Goal: Transaction & Acquisition: Purchase product/service

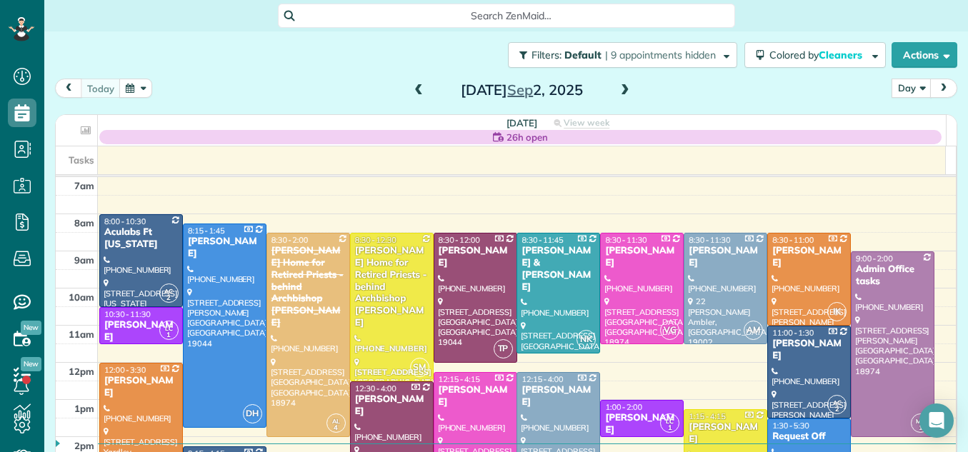
scroll to position [119, 0]
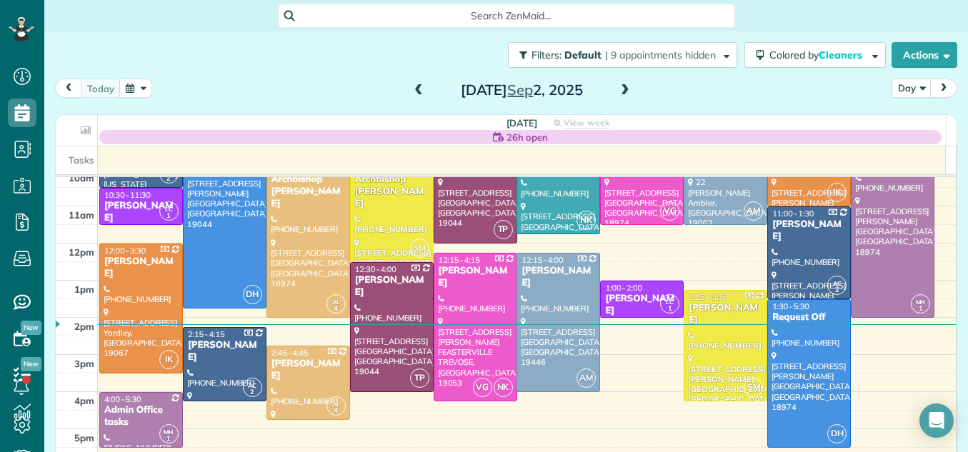
click at [617, 87] on span at bounding box center [625, 90] width 16 height 13
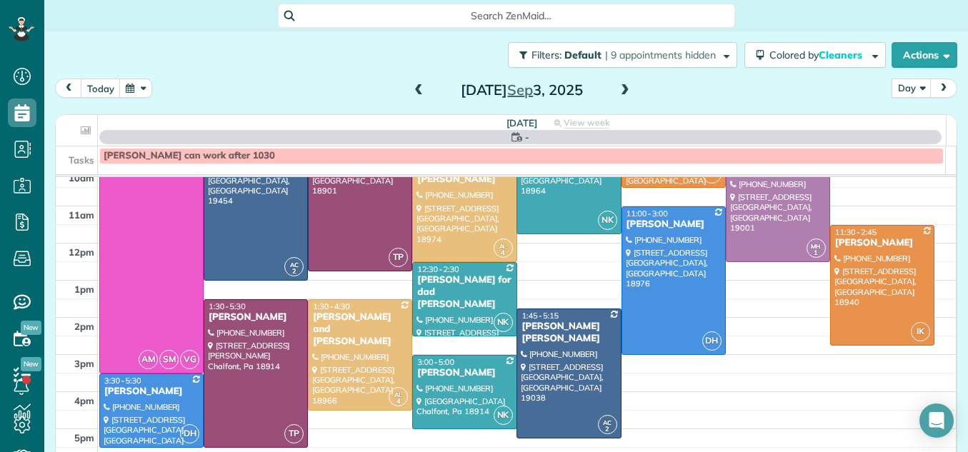
scroll to position [0, 0]
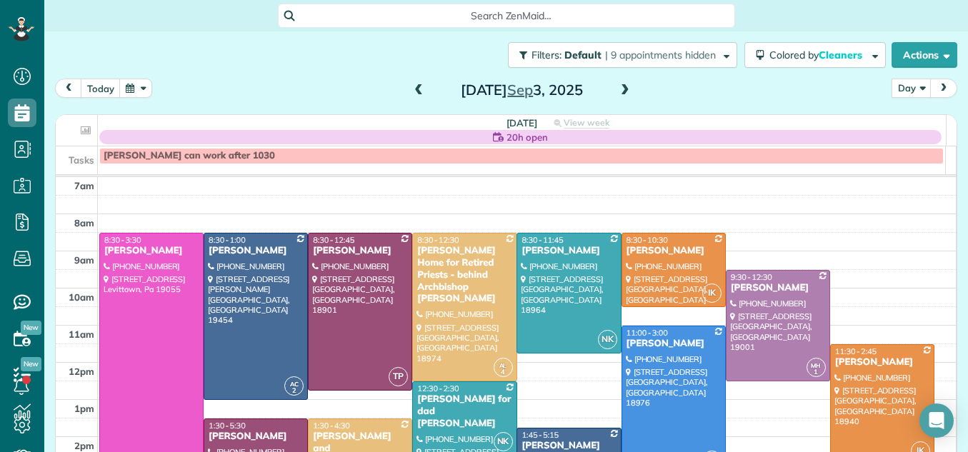
click at [617, 96] on span at bounding box center [625, 90] width 16 height 13
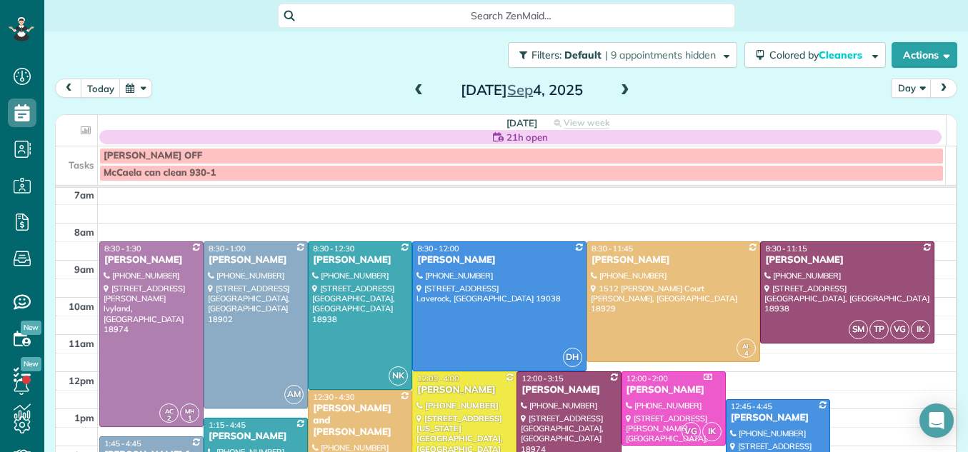
scroll to position [26, 0]
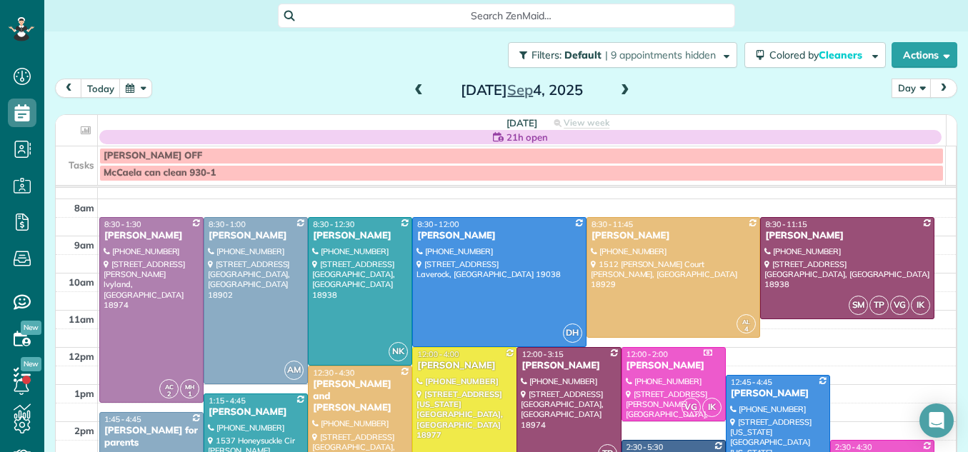
click at [618, 89] on span at bounding box center [625, 90] width 16 height 13
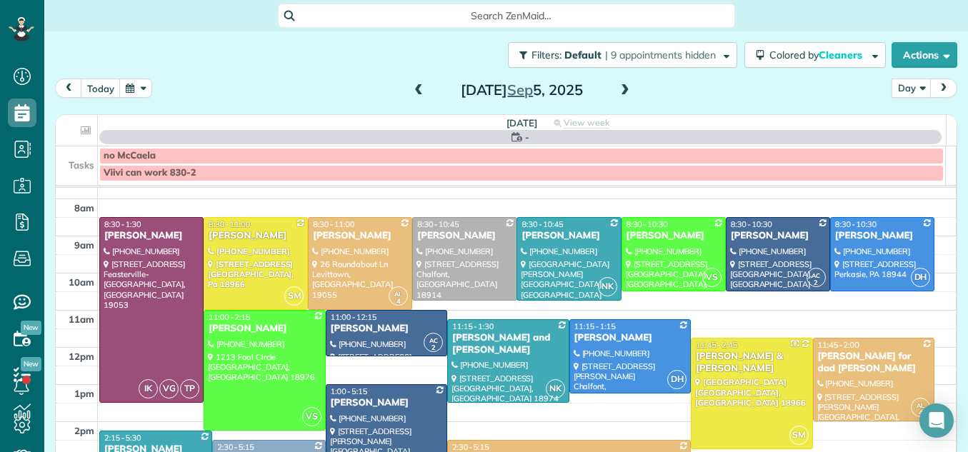
scroll to position [0, 0]
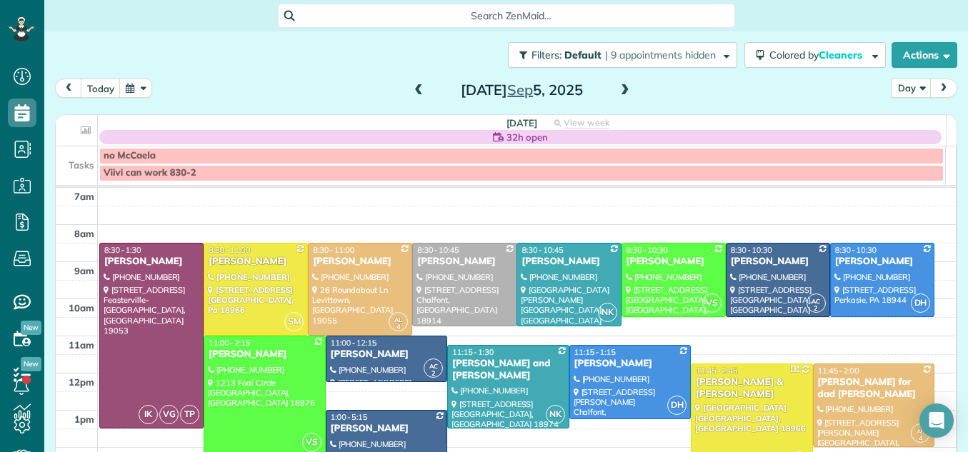
click at [411, 89] on span at bounding box center [419, 90] width 16 height 13
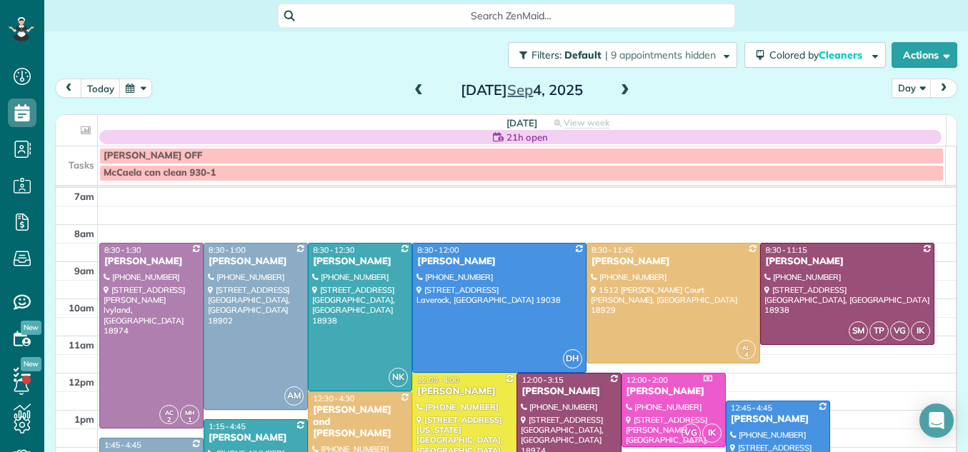
click at [411, 89] on span at bounding box center [419, 90] width 16 height 13
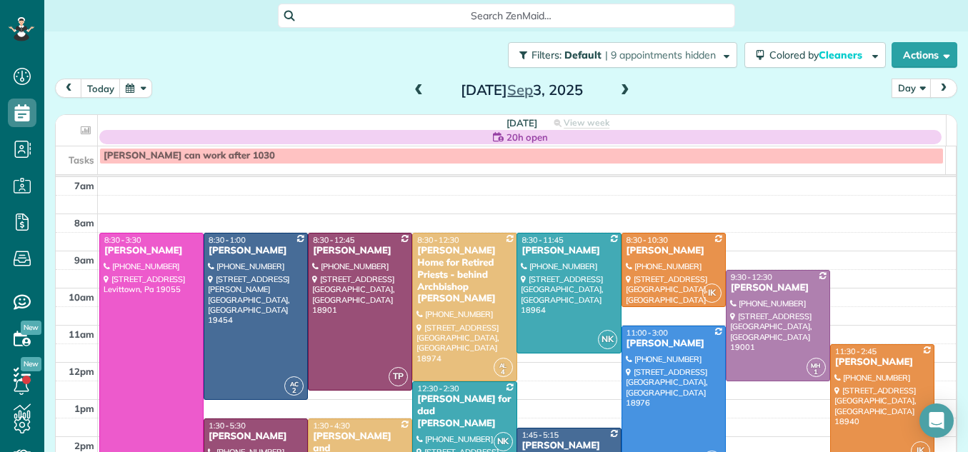
click at [618, 89] on span at bounding box center [625, 90] width 16 height 13
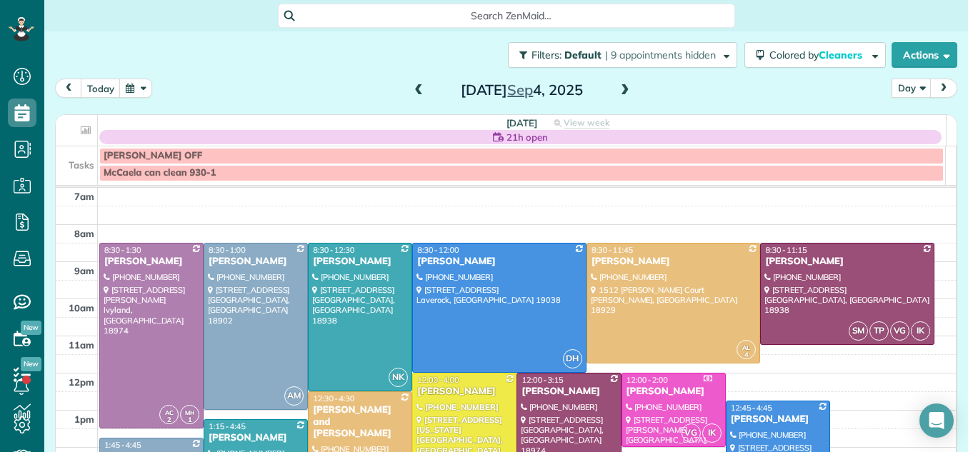
click at [618, 89] on span at bounding box center [625, 90] width 16 height 13
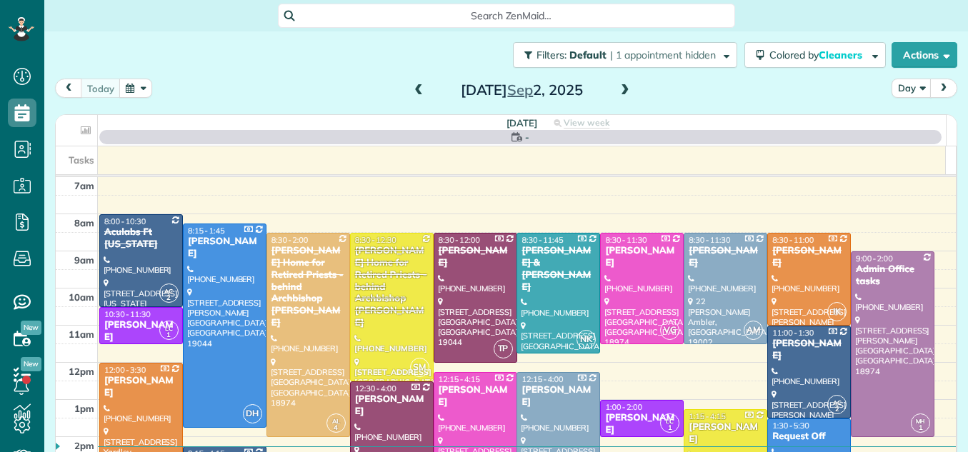
scroll to position [6, 6]
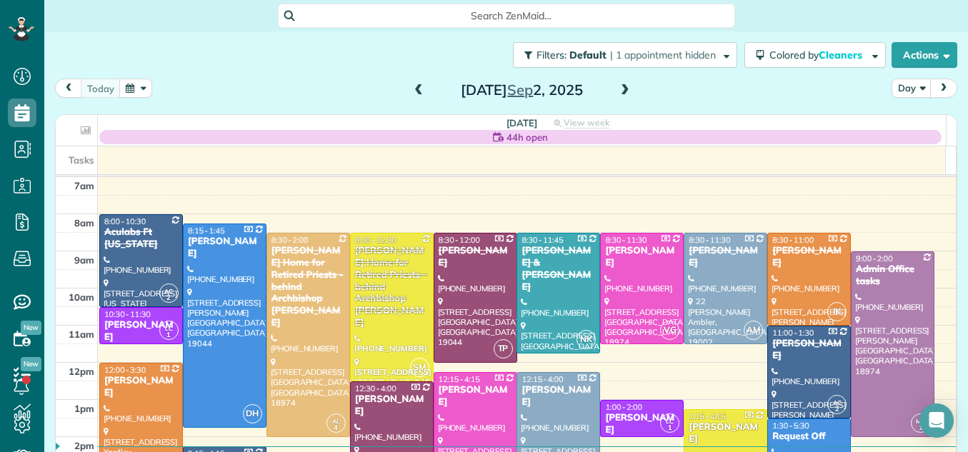
click at [622, 88] on span at bounding box center [625, 90] width 16 height 13
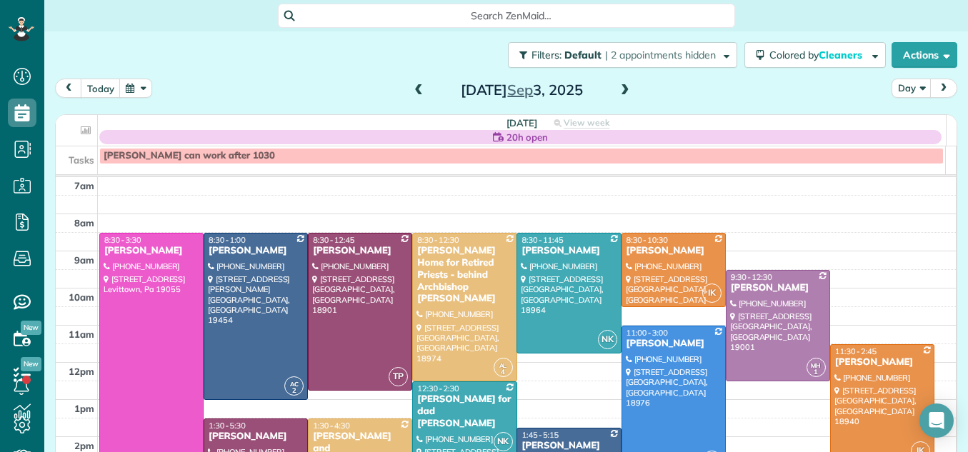
click at [622, 88] on span at bounding box center [625, 90] width 16 height 13
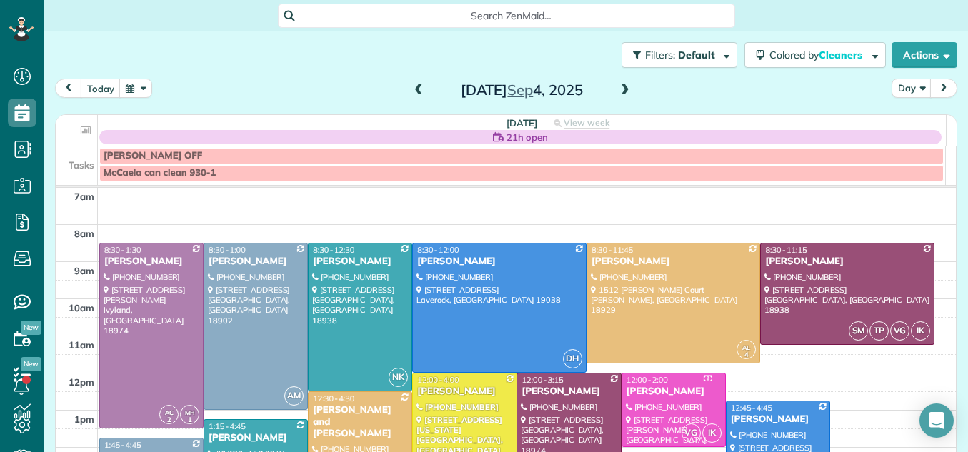
click at [622, 88] on span at bounding box center [625, 90] width 16 height 13
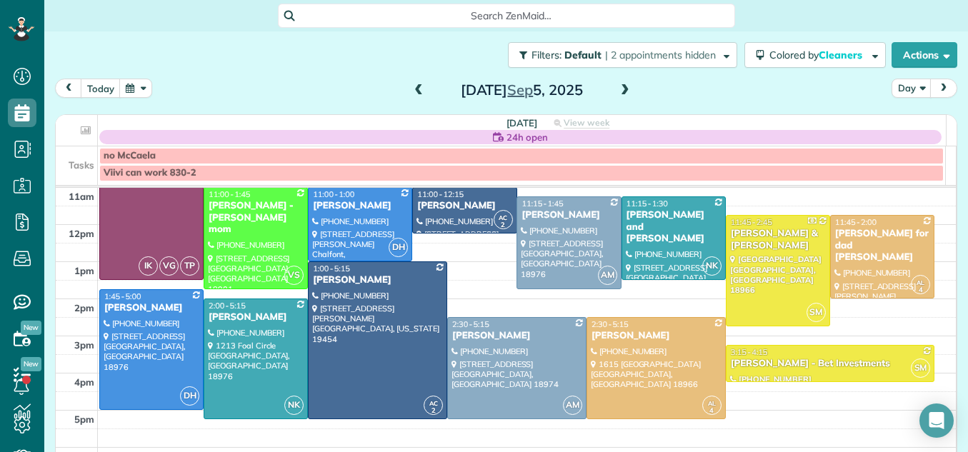
scroll to position [156, 0]
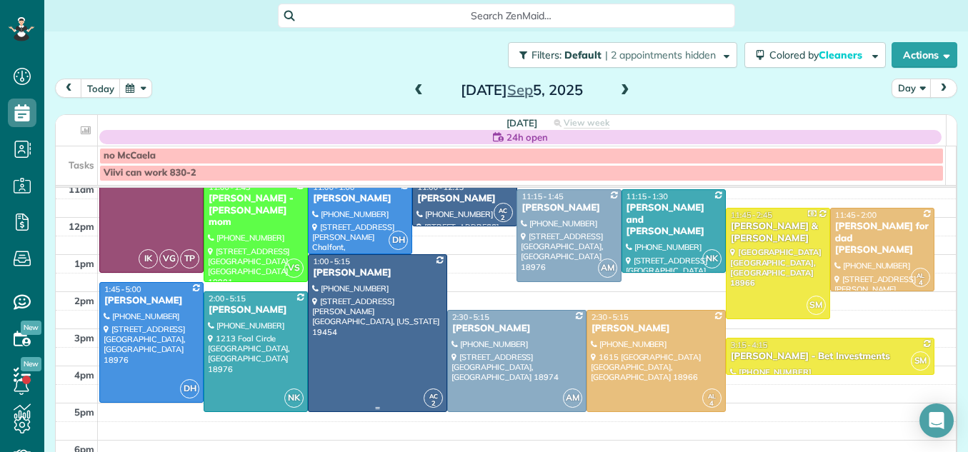
click at [382, 338] on div at bounding box center [377, 333] width 138 height 156
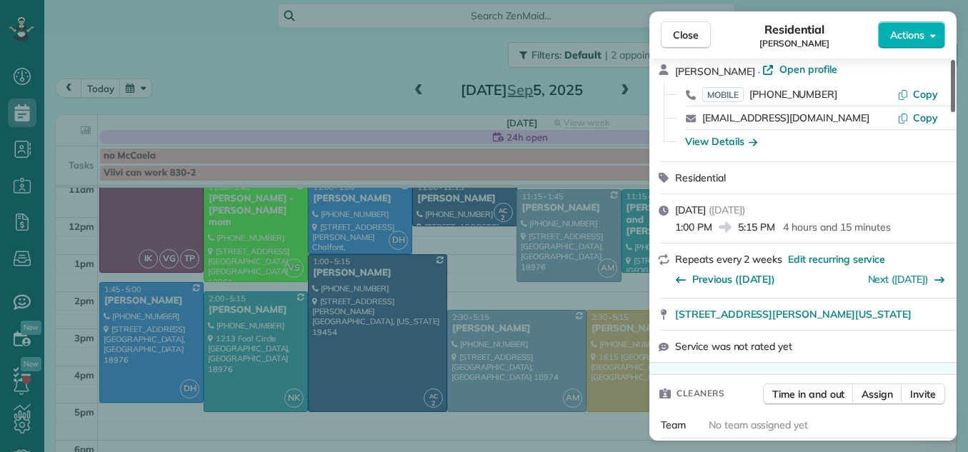
scroll to position [99, 0]
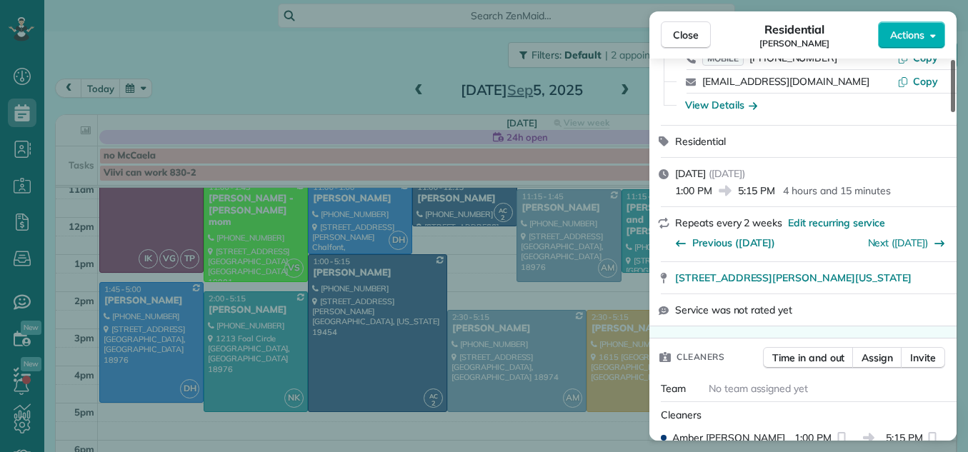
drag, startPoint x: 951, startPoint y: 99, endPoint x: 950, endPoint y: 112, distance: 13.6
click at [950, 112] on div at bounding box center [952, 86] width 4 height 52
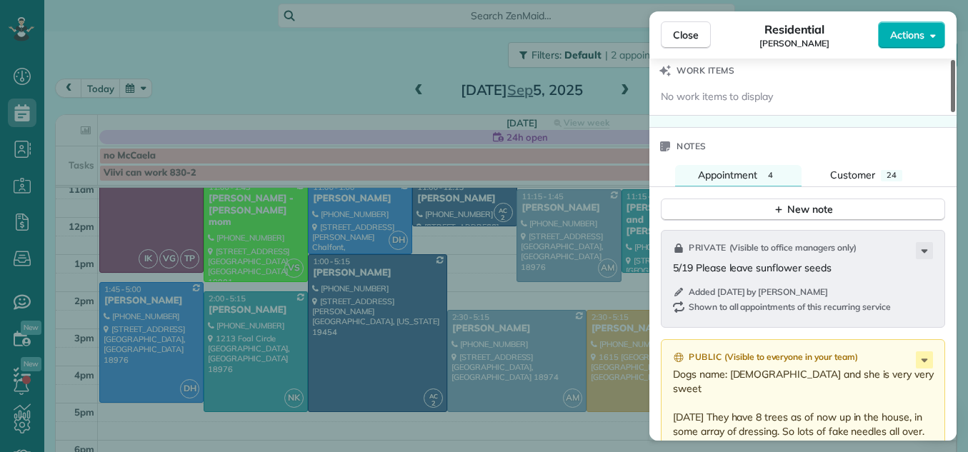
scroll to position [1439, 0]
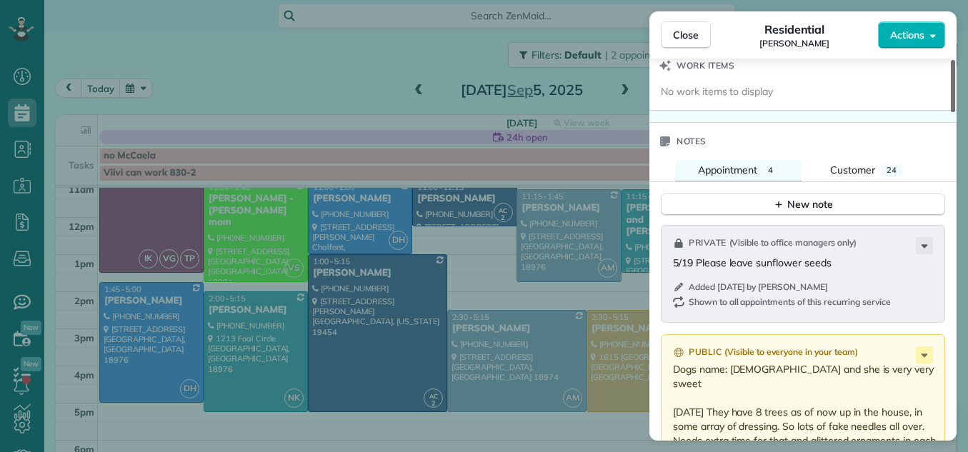
drag, startPoint x: 954, startPoint y: 98, endPoint x: 944, endPoint y: 281, distance: 183.8
click at [950, 112] on div at bounding box center [952, 86] width 4 height 52
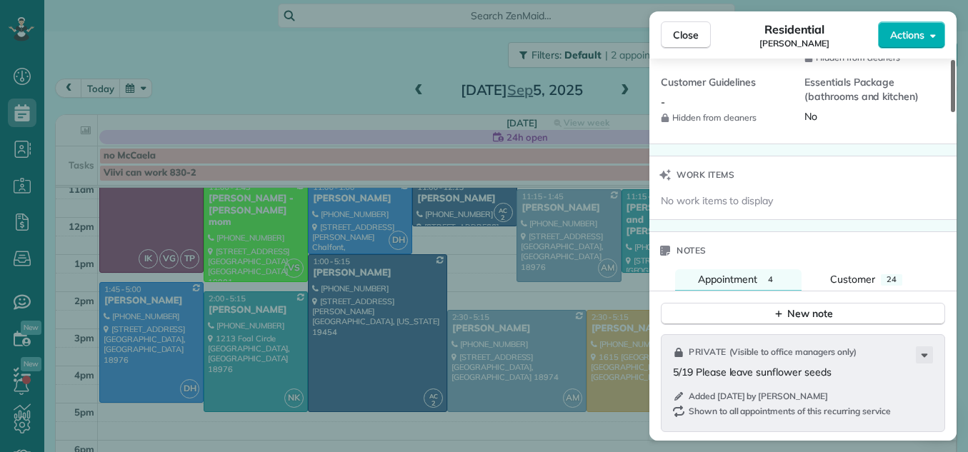
scroll to position [1189, 0]
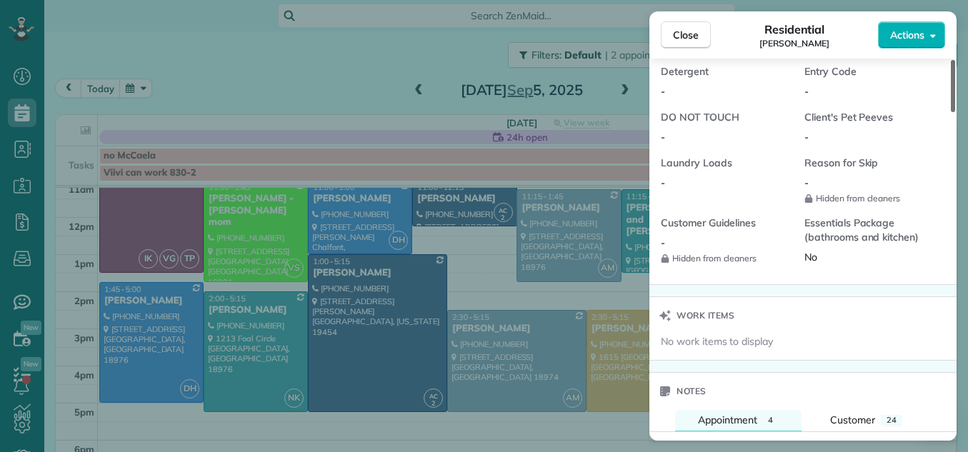
drag, startPoint x: 952, startPoint y: 273, endPoint x: 946, endPoint y: 239, distance: 34.7
click at [950, 112] on div at bounding box center [952, 86] width 4 height 52
click at [691, 31] on span "Close" at bounding box center [686, 35] width 26 height 14
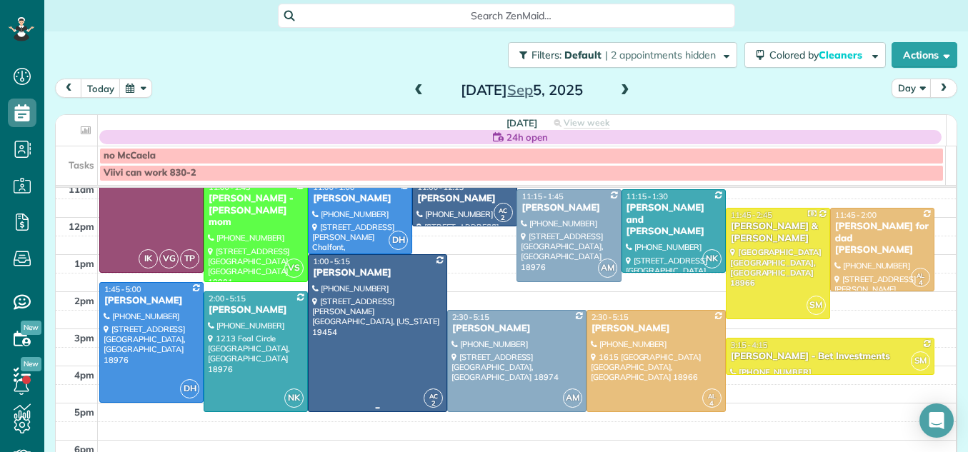
click at [362, 317] on div at bounding box center [377, 333] width 138 height 156
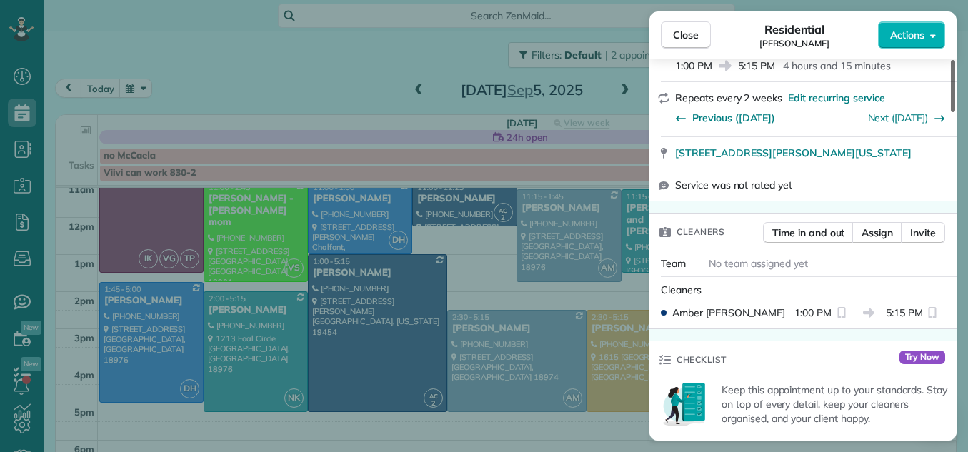
drag, startPoint x: 953, startPoint y: 69, endPoint x: 946, endPoint y: 103, distance: 34.2
click at [950, 103] on div at bounding box center [952, 86] width 4 height 52
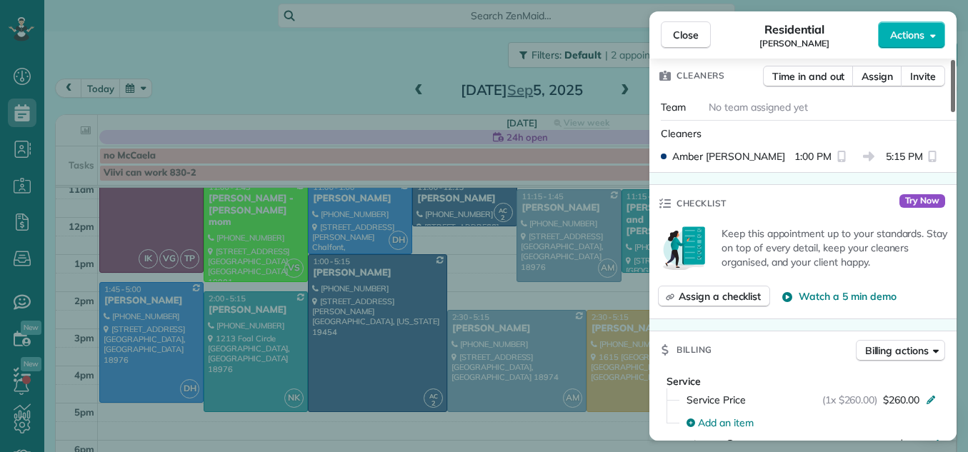
drag, startPoint x: 946, startPoint y: 103, endPoint x: 925, endPoint y: 118, distance: 25.6
click at [950, 112] on div at bounding box center [952, 86] width 4 height 52
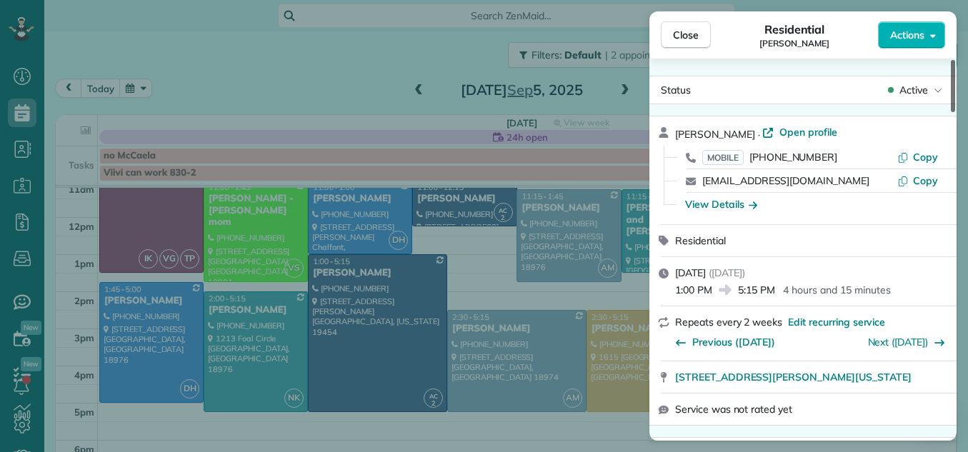
drag, startPoint x: 953, startPoint y: 116, endPoint x: 954, endPoint y: 36, distance: 80.0
click at [954, 60] on div at bounding box center [952, 86] width 4 height 52
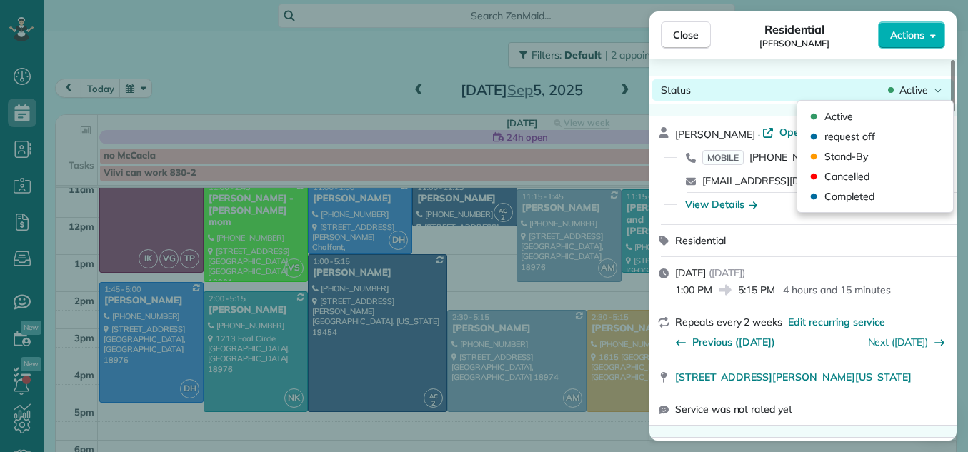
click at [915, 86] on span "Active" at bounding box center [913, 90] width 29 height 14
click at [863, 61] on div "Status Active Charles DiSantis · Open profile MOBILE (215) 290-5997 Copy cdisan…" at bounding box center [802, 250] width 307 height 382
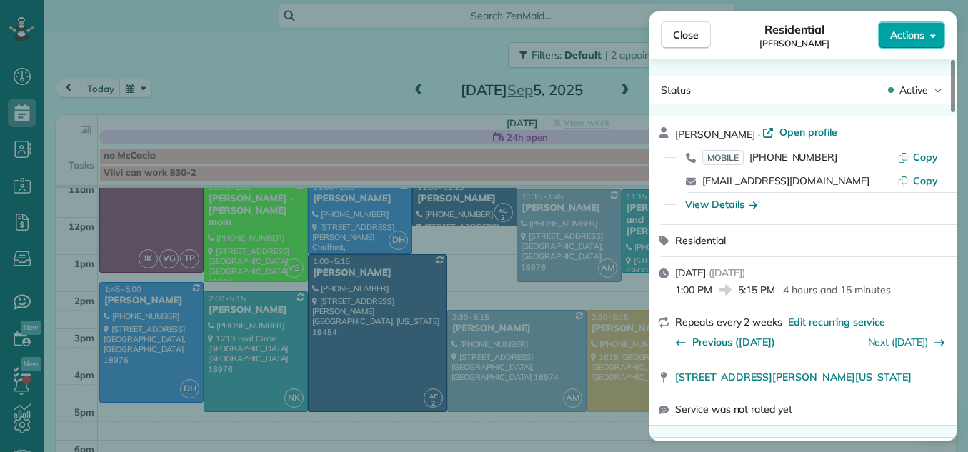
click at [893, 27] on button "Actions" at bounding box center [911, 34] width 67 height 27
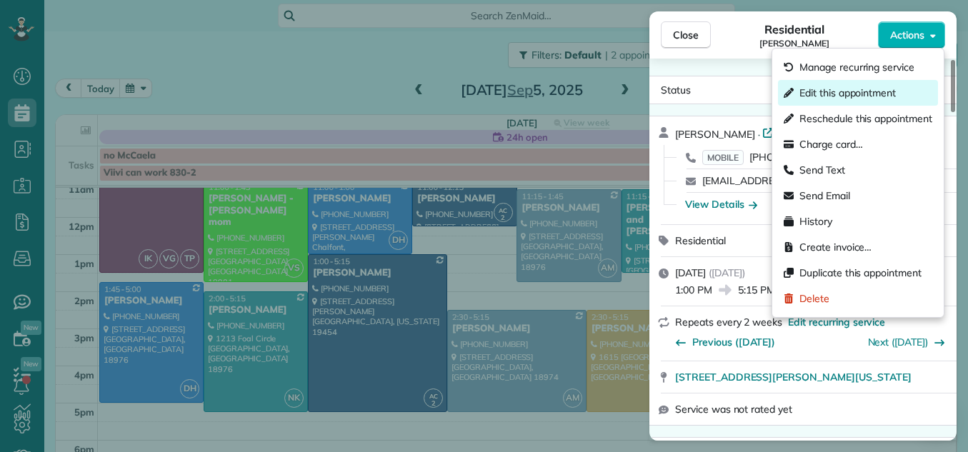
click at [840, 86] on span "Edit this appointment" at bounding box center [847, 93] width 96 height 14
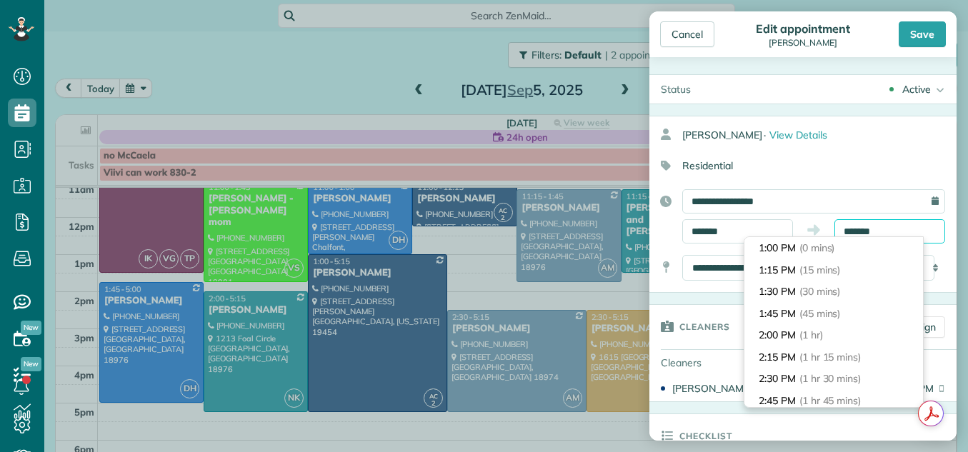
click at [858, 231] on input "*******" at bounding box center [889, 231] width 111 height 24
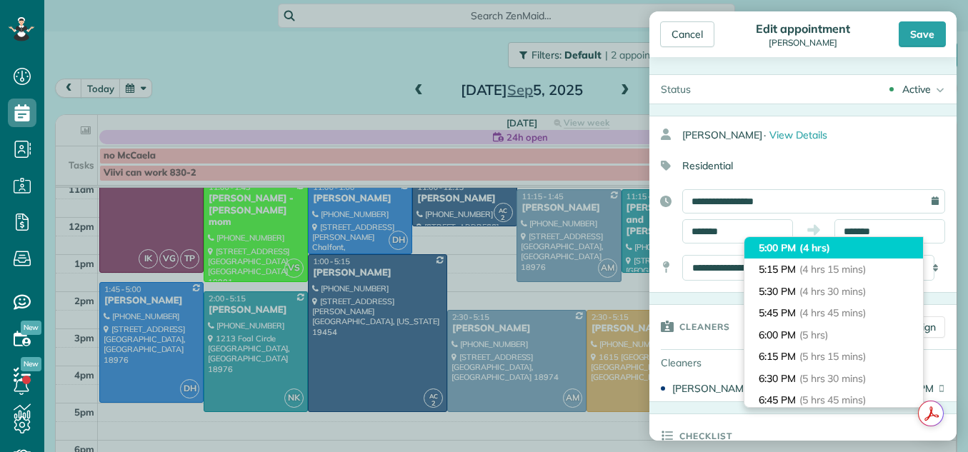
type input "*******"
click at [846, 241] on li "5:00 PM (4 hrs)" at bounding box center [833, 248] width 179 height 22
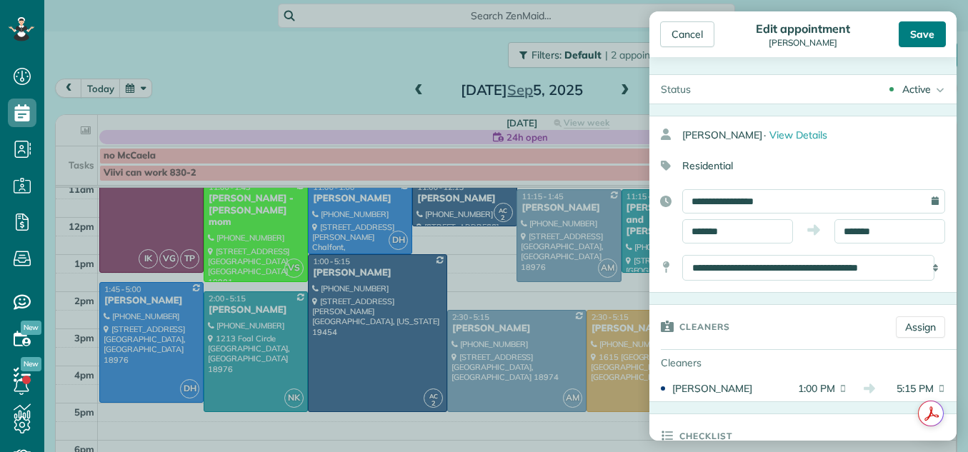
click at [919, 33] on div "Save" at bounding box center [921, 34] width 47 height 26
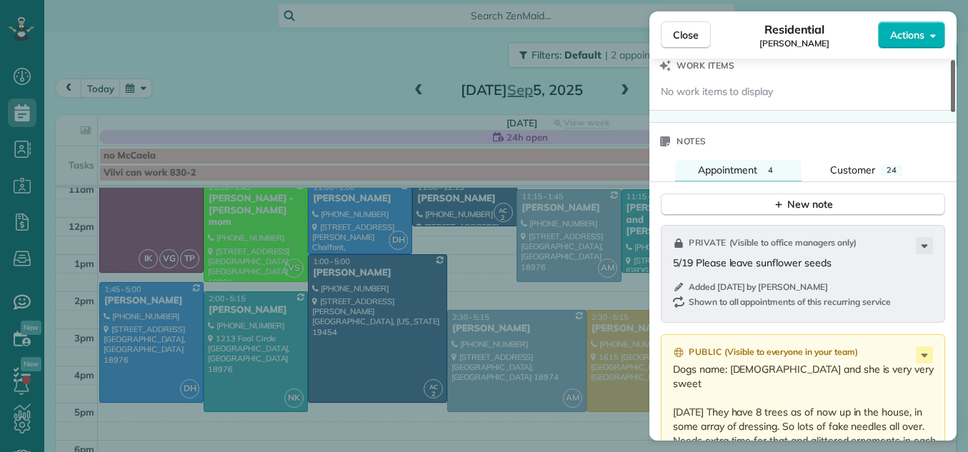
scroll to position [1449, 0]
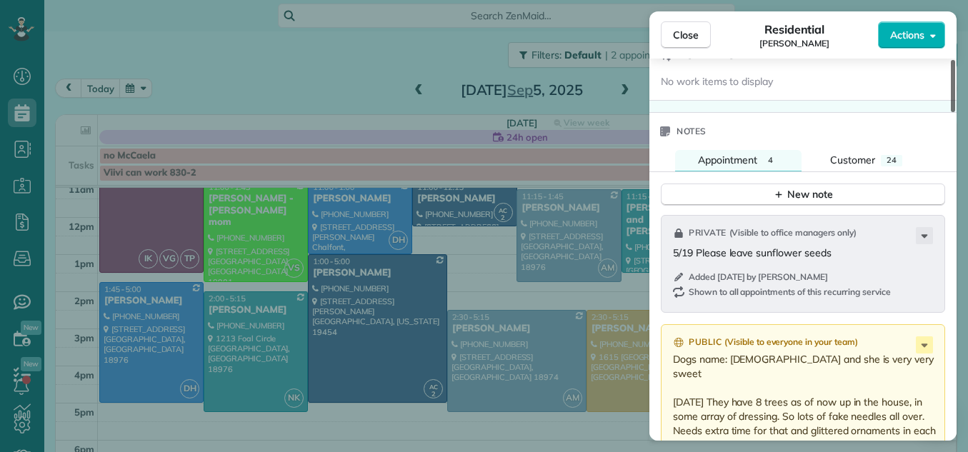
drag, startPoint x: 953, startPoint y: 97, endPoint x: 934, endPoint y: 296, distance: 199.4
click at [950, 112] on div at bounding box center [952, 86] width 4 height 52
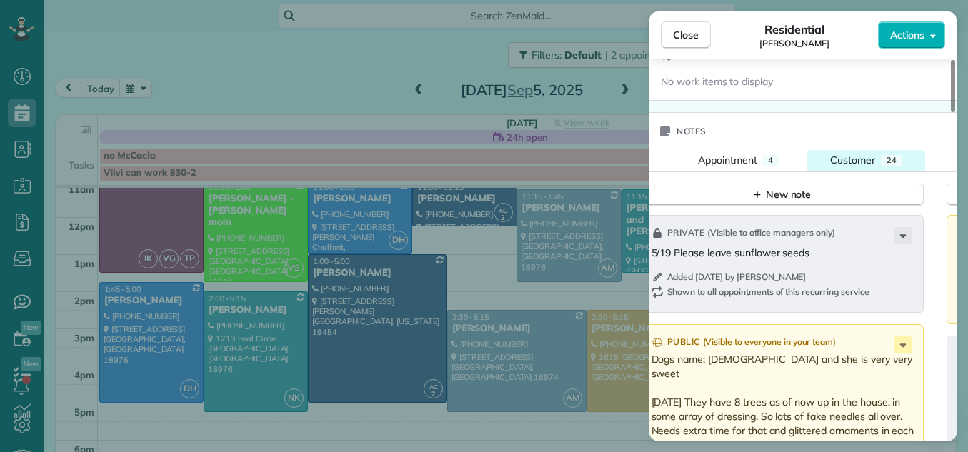
click at [865, 155] on span "Customer" at bounding box center [852, 160] width 45 height 13
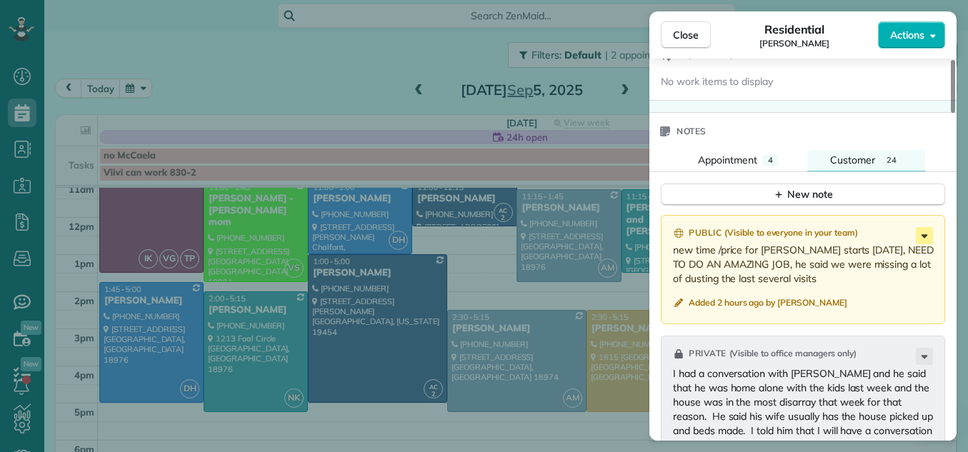
click at [925, 238] on icon at bounding box center [923, 235] width 17 height 17
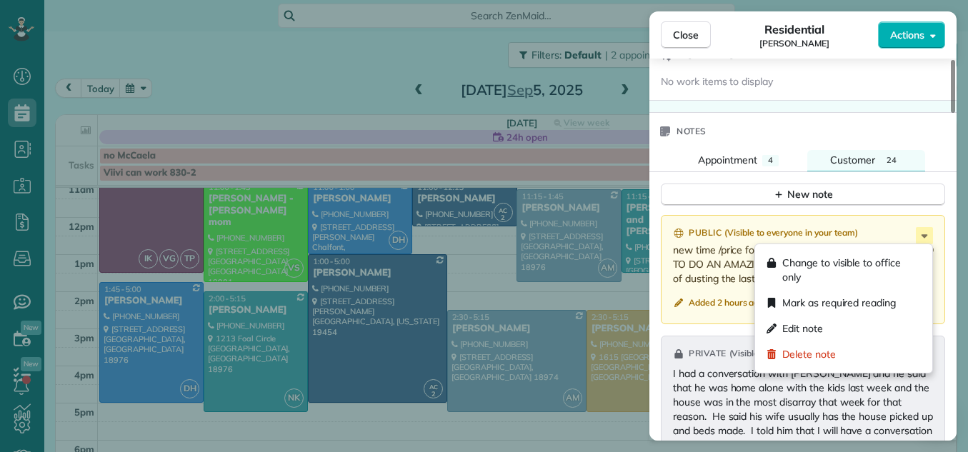
click at [908, 79] on div "No work items to display" at bounding box center [804, 81] width 287 height 14
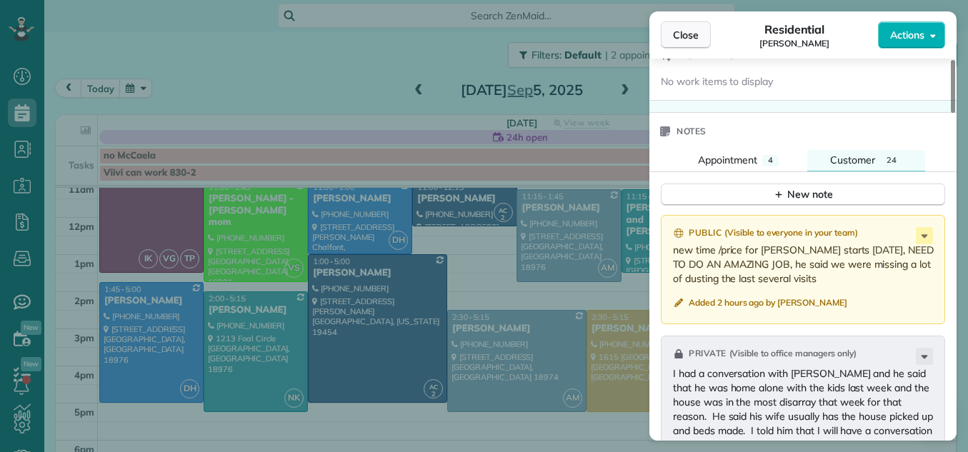
click at [676, 29] on span "Close" at bounding box center [686, 35] width 26 height 14
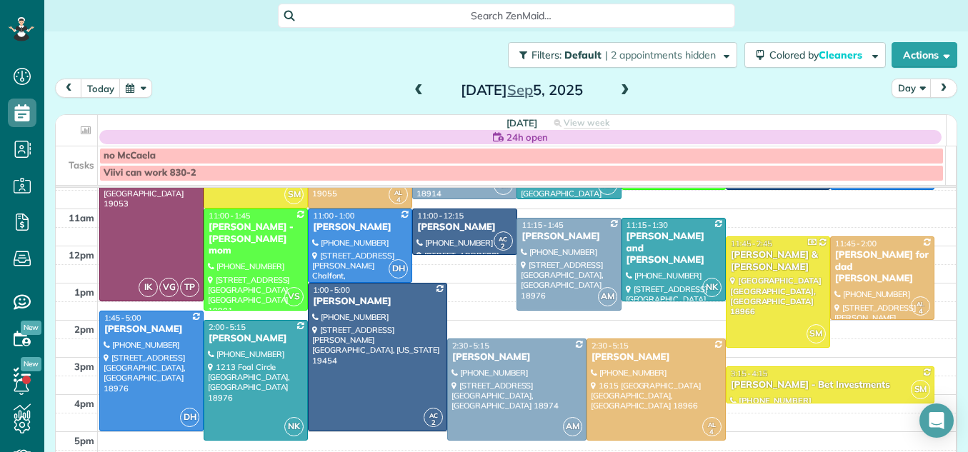
scroll to position [13, 0]
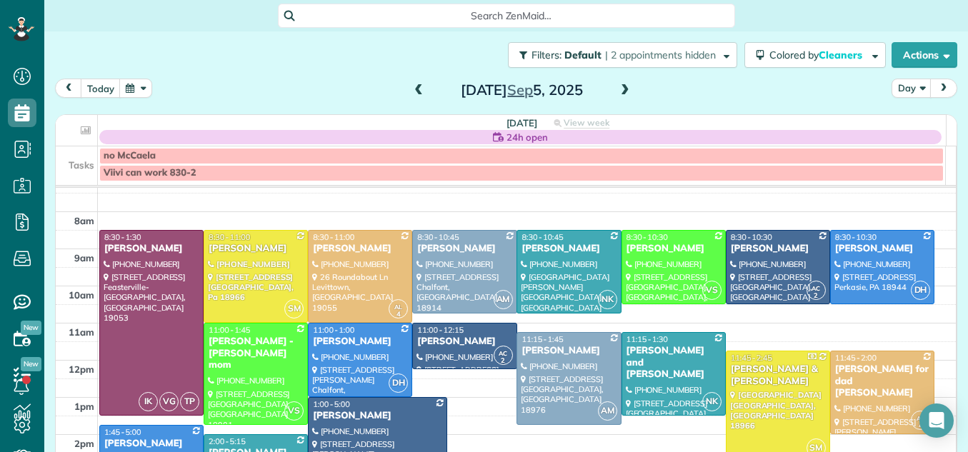
click at [513, 133] on span "24h open" at bounding box center [526, 137] width 41 height 14
click at [493, 137] on icon at bounding box center [498, 136] width 11 height 11
click at [516, 135] on span "24h open" at bounding box center [526, 137] width 41 height 14
click at [622, 87] on span at bounding box center [625, 90] width 16 height 13
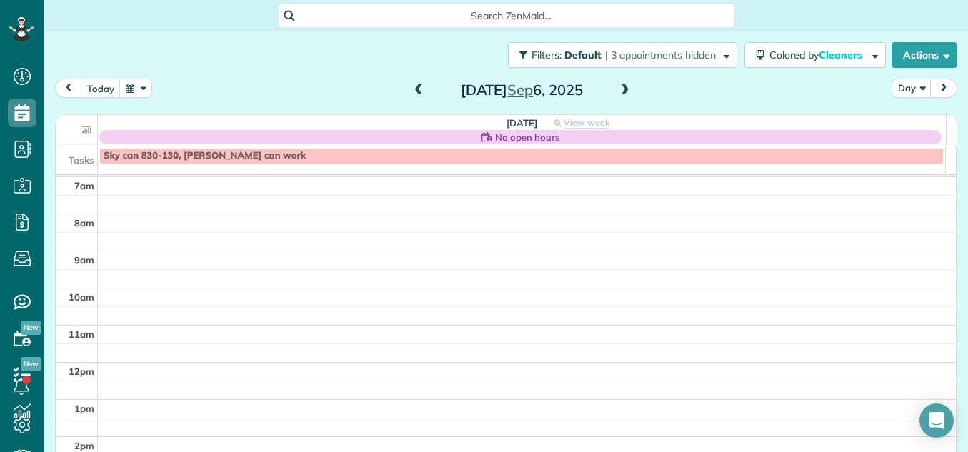
click at [622, 87] on span at bounding box center [625, 90] width 16 height 13
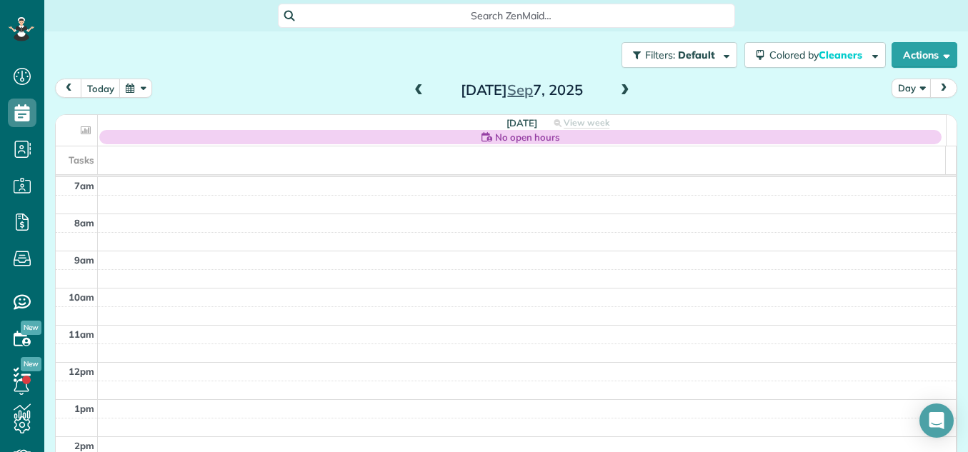
click at [622, 87] on span at bounding box center [625, 90] width 16 height 13
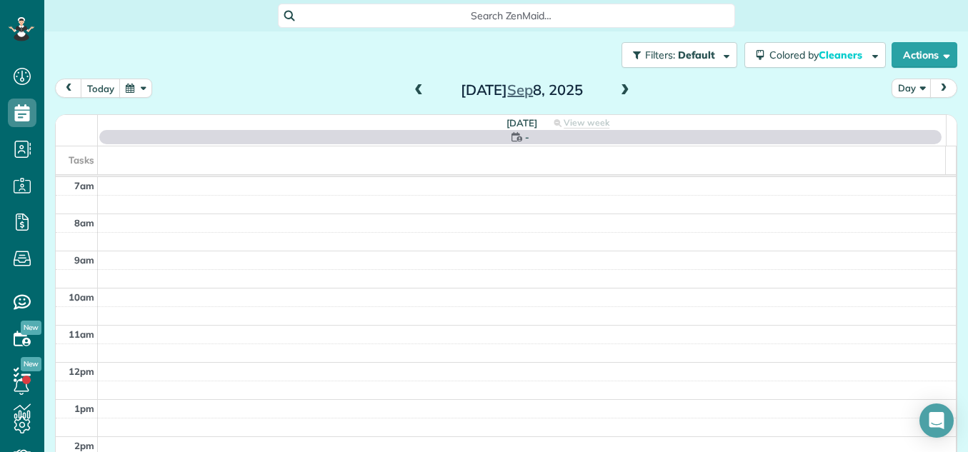
click at [622, 87] on span at bounding box center [625, 90] width 16 height 13
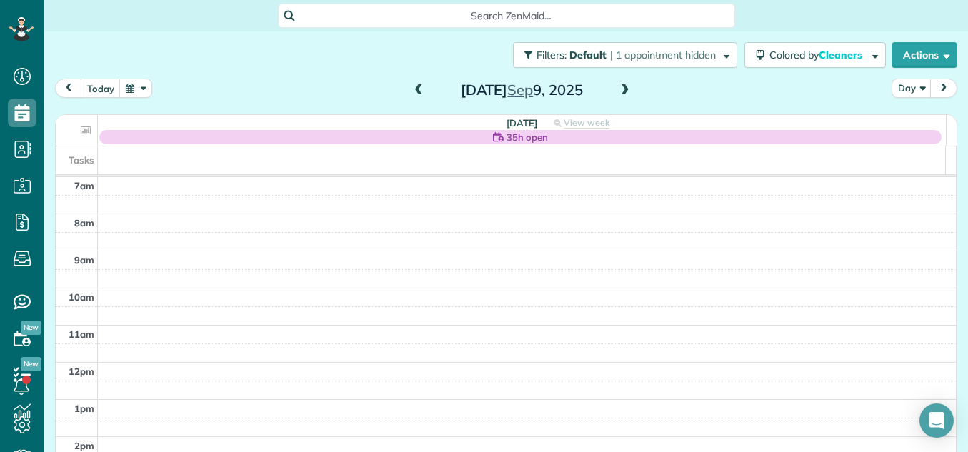
click at [618, 86] on span at bounding box center [625, 90] width 16 height 13
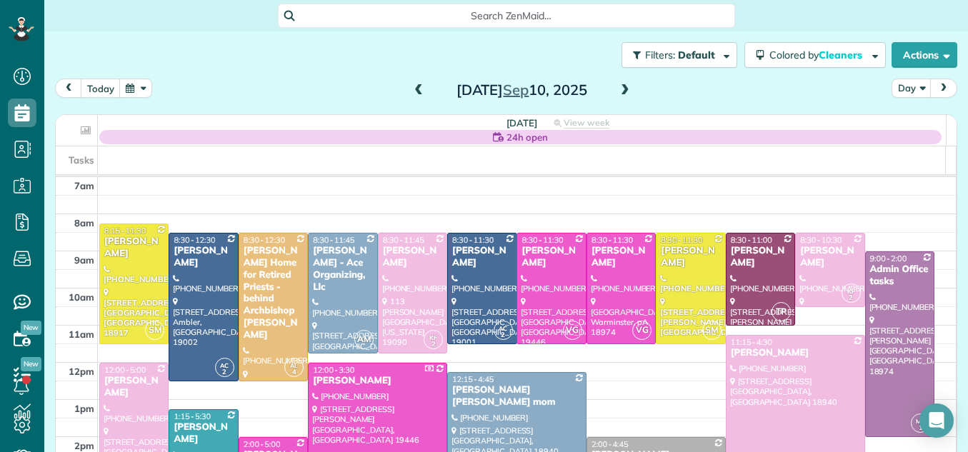
click at [618, 86] on span at bounding box center [625, 90] width 16 height 13
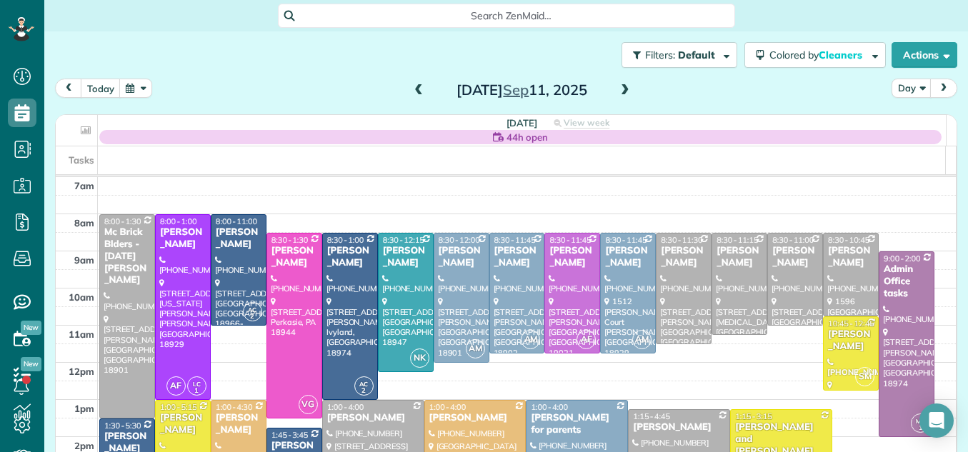
click at [617, 88] on span at bounding box center [625, 90] width 16 height 13
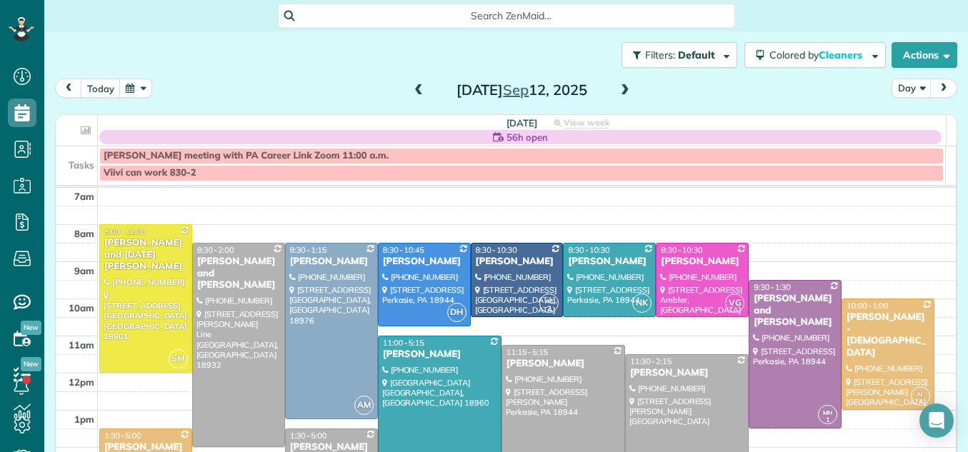
click at [617, 88] on span at bounding box center [625, 90] width 16 height 13
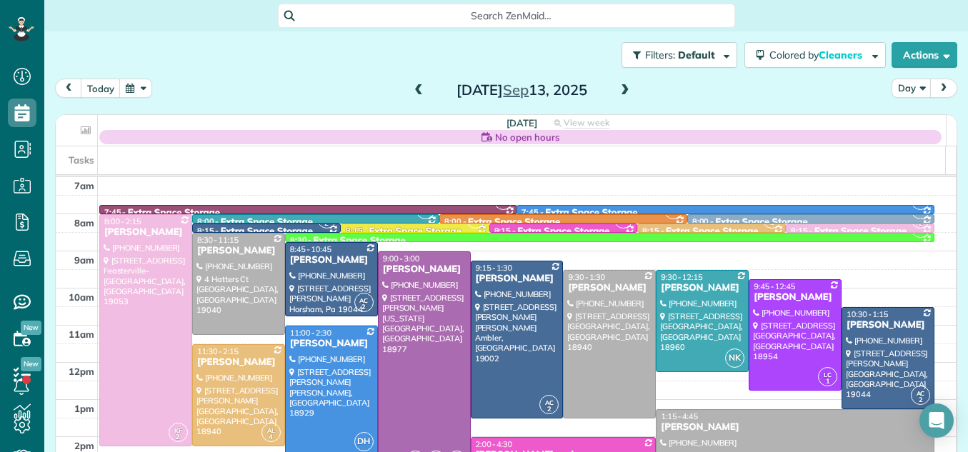
click at [617, 88] on span at bounding box center [625, 90] width 16 height 13
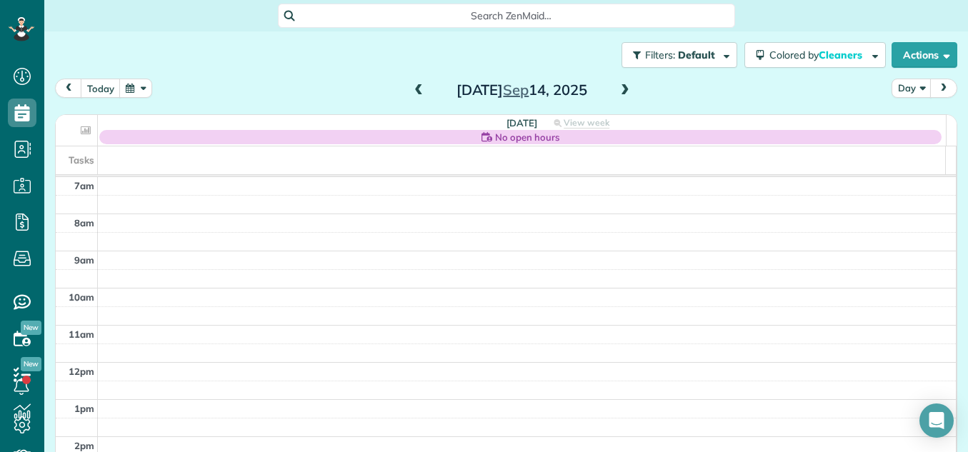
click at [617, 88] on span at bounding box center [625, 90] width 16 height 13
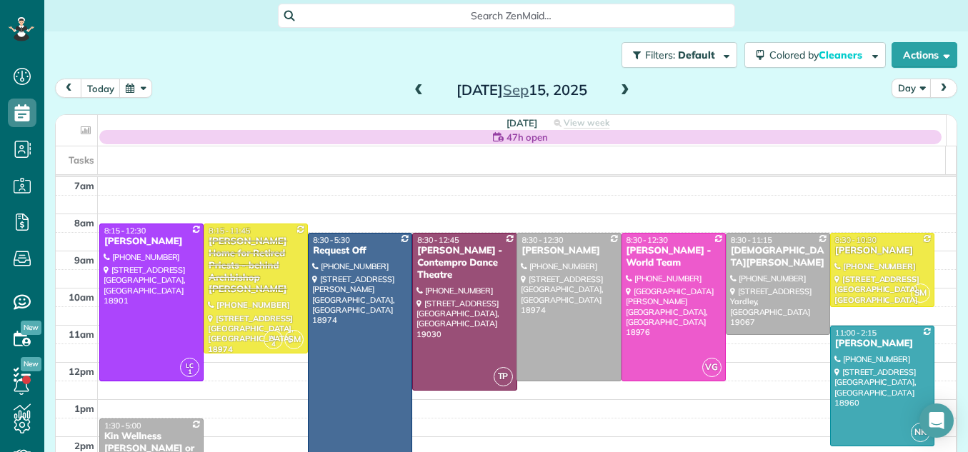
click at [414, 91] on span at bounding box center [419, 90] width 16 height 13
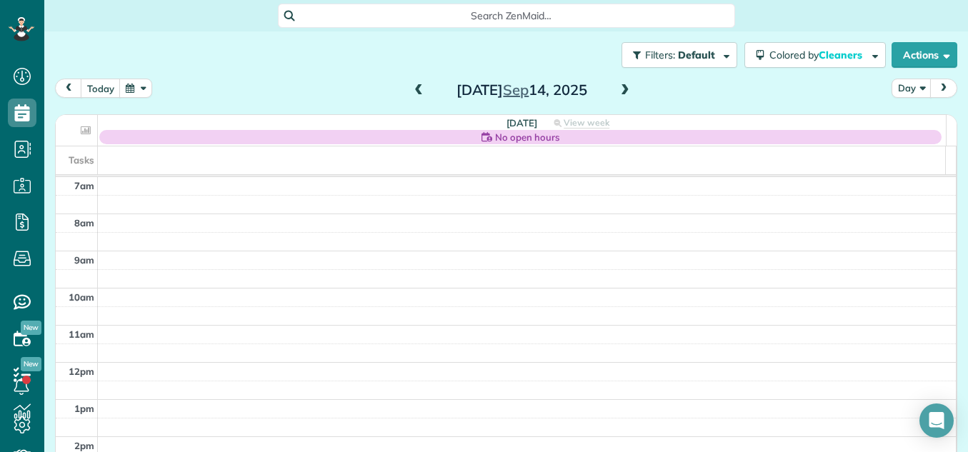
click at [414, 91] on span at bounding box center [419, 90] width 16 height 13
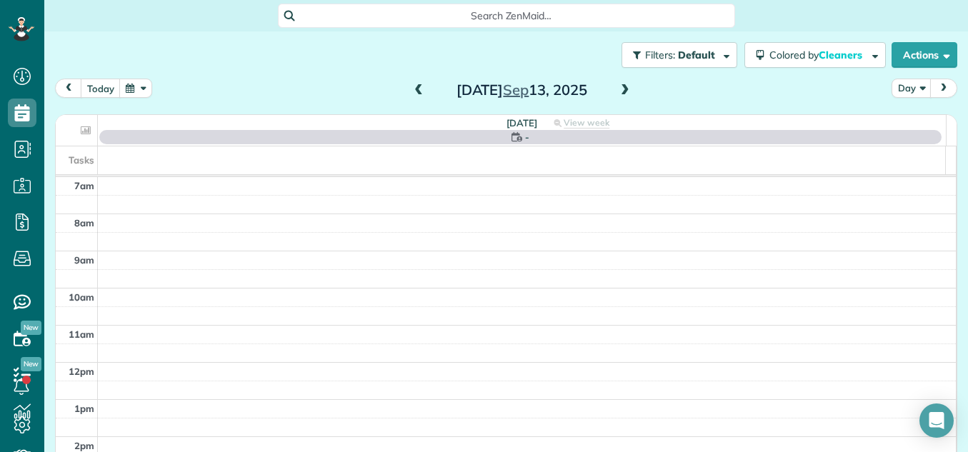
click at [414, 91] on span at bounding box center [419, 90] width 16 height 13
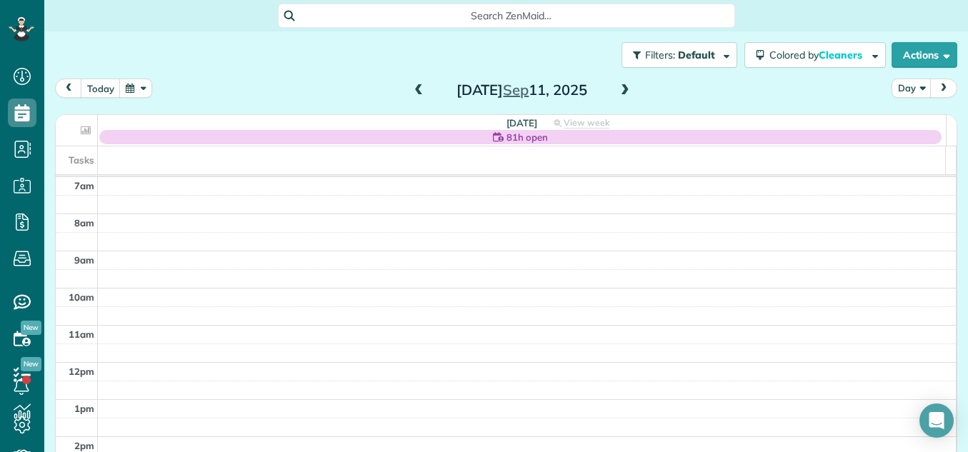
click at [414, 91] on span at bounding box center [419, 90] width 16 height 13
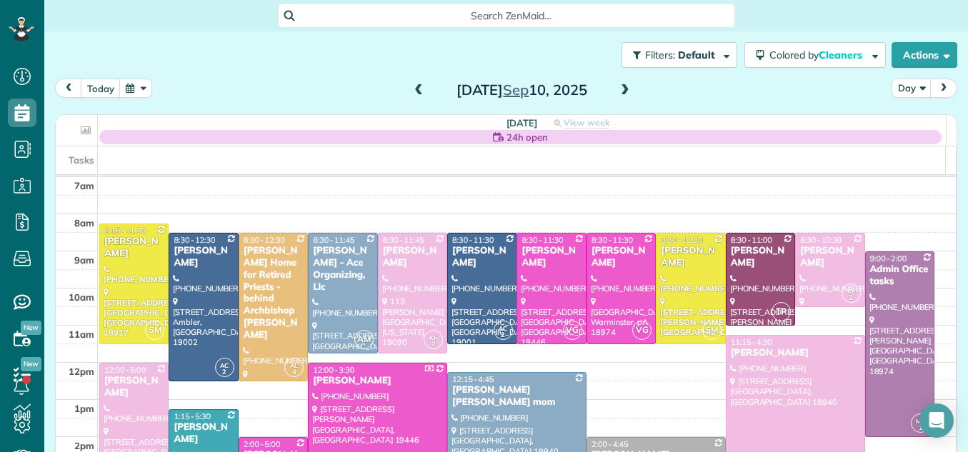
click at [414, 91] on span at bounding box center [419, 90] width 16 height 13
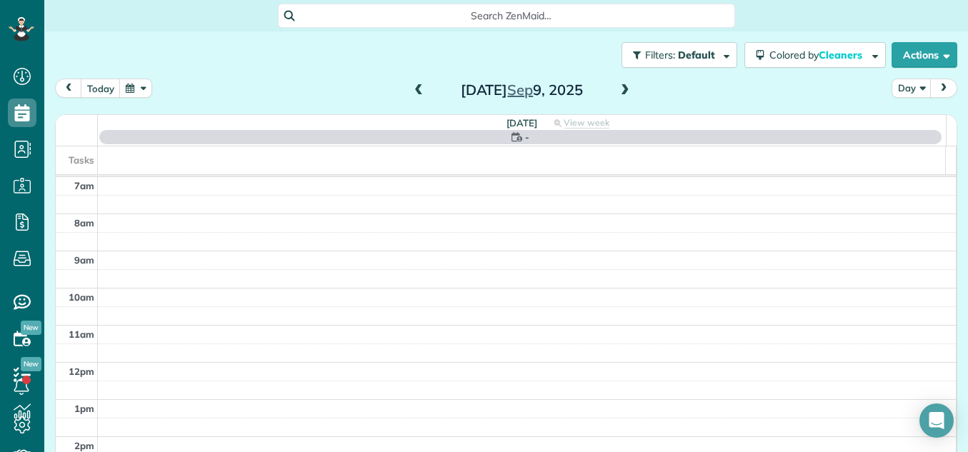
click at [414, 91] on span at bounding box center [419, 90] width 16 height 13
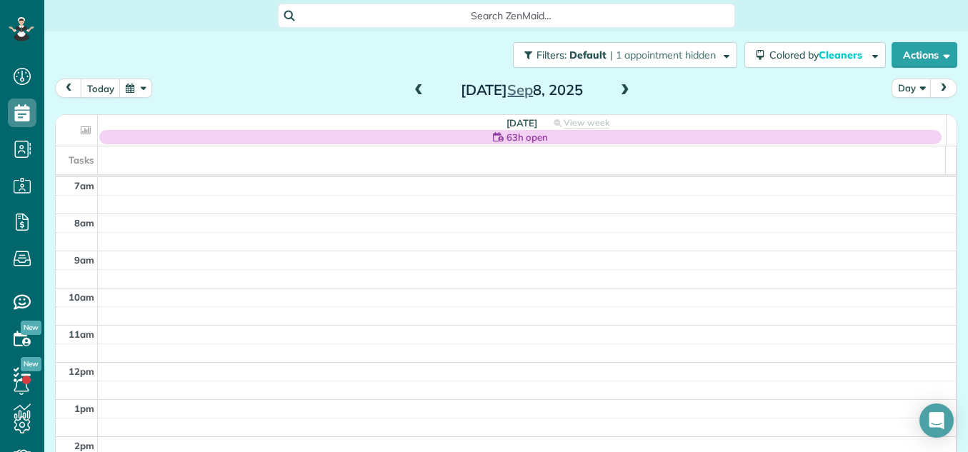
click at [414, 91] on span at bounding box center [419, 90] width 16 height 13
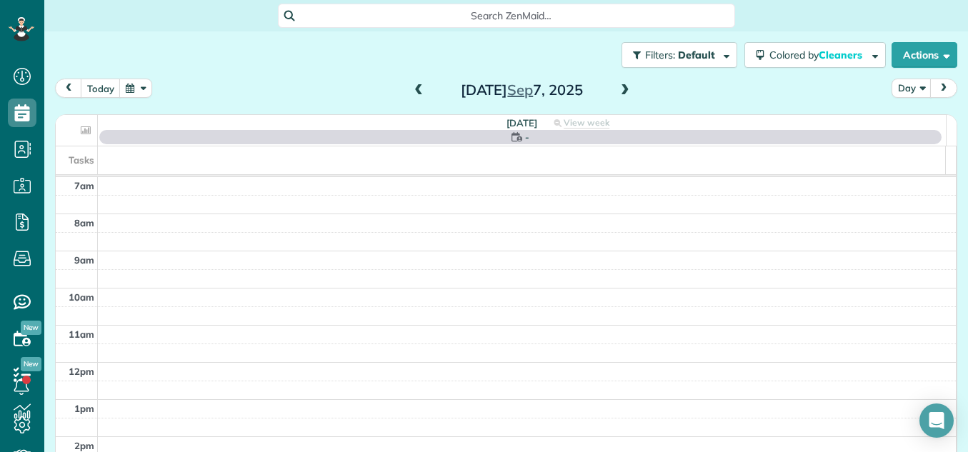
click at [414, 91] on span at bounding box center [419, 90] width 16 height 13
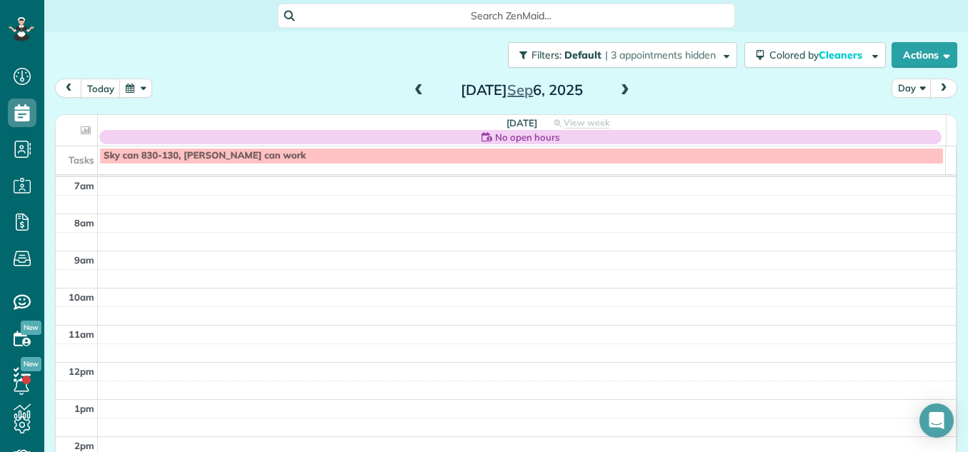
click at [414, 91] on span at bounding box center [419, 90] width 16 height 13
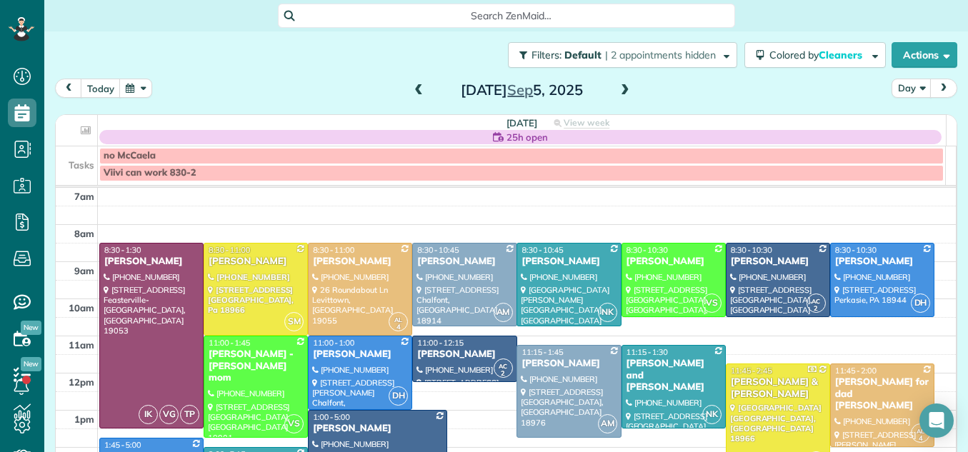
click at [618, 86] on span at bounding box center [625, 90] width 16 height 13
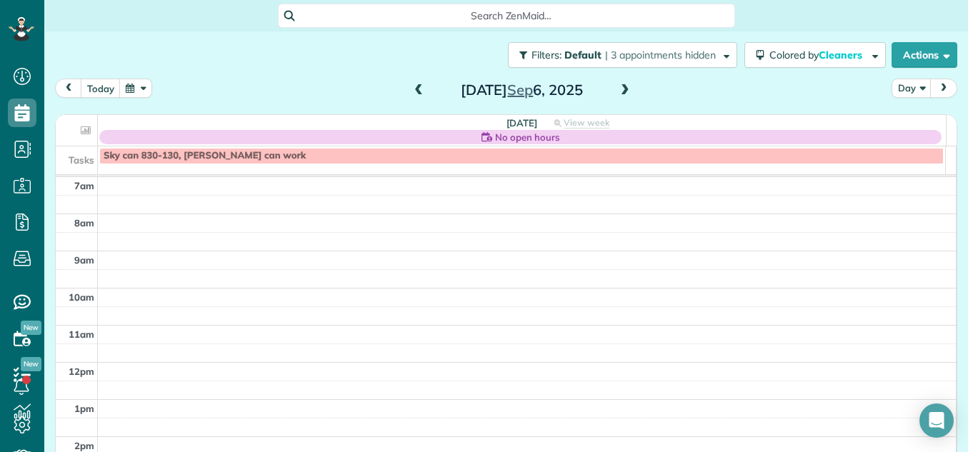
click at [412, 91] on span at bounding box center [419, 90] width 16 height 13
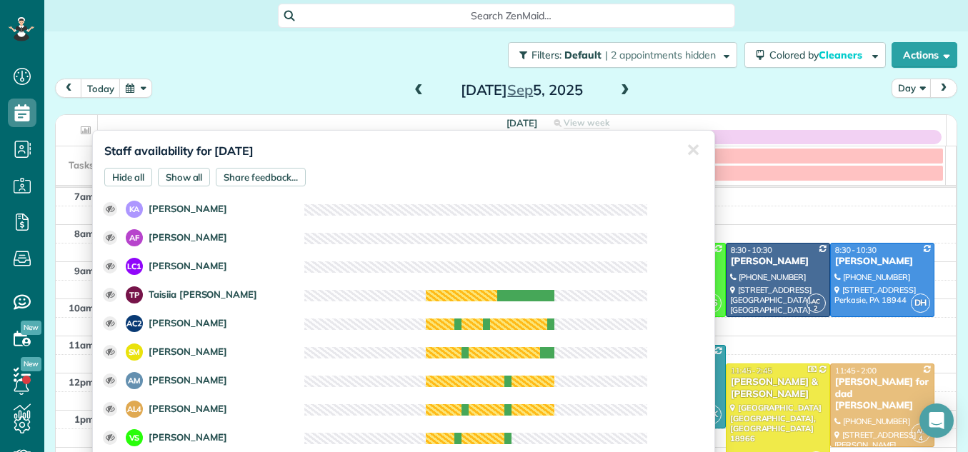
click at [698, 91] on div "today Day Friday Sep 5, 2025" at bounding box center [506, 92] width 902 height 26
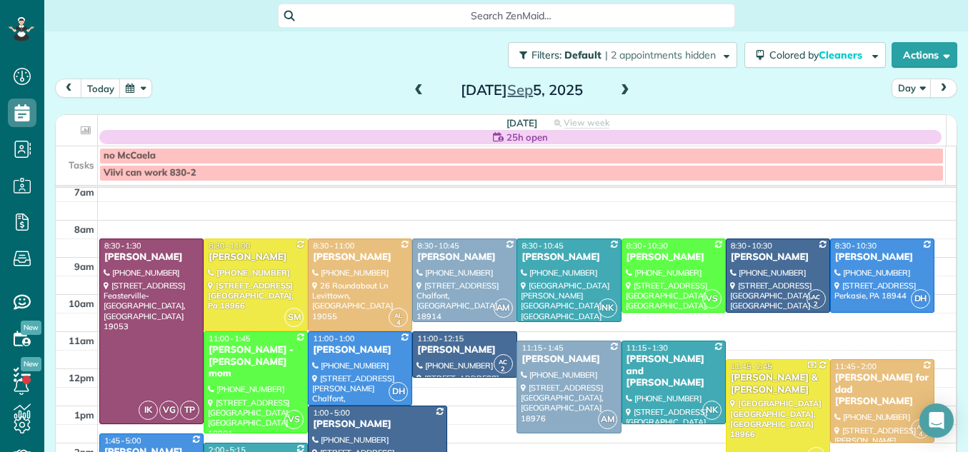
scroll to position [13, 0]
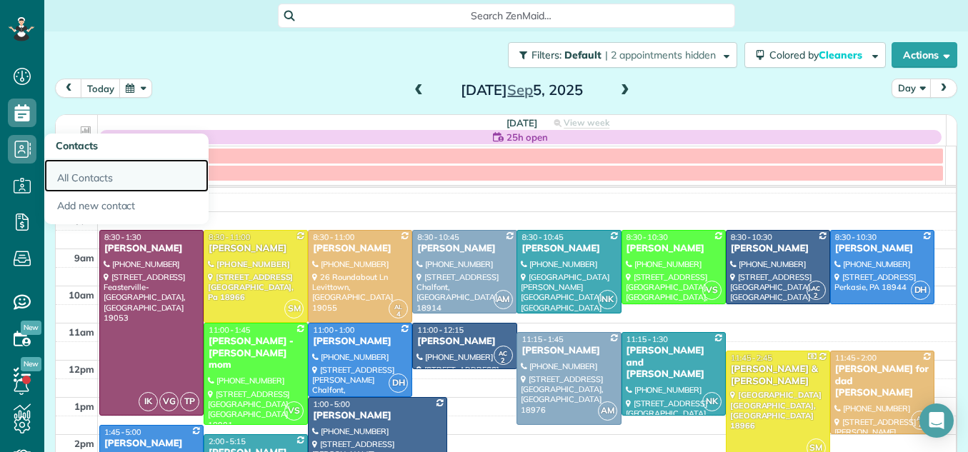
click at [69, 175] on link "All Contacts" at bounding box center [126, 175] width 164 height 33
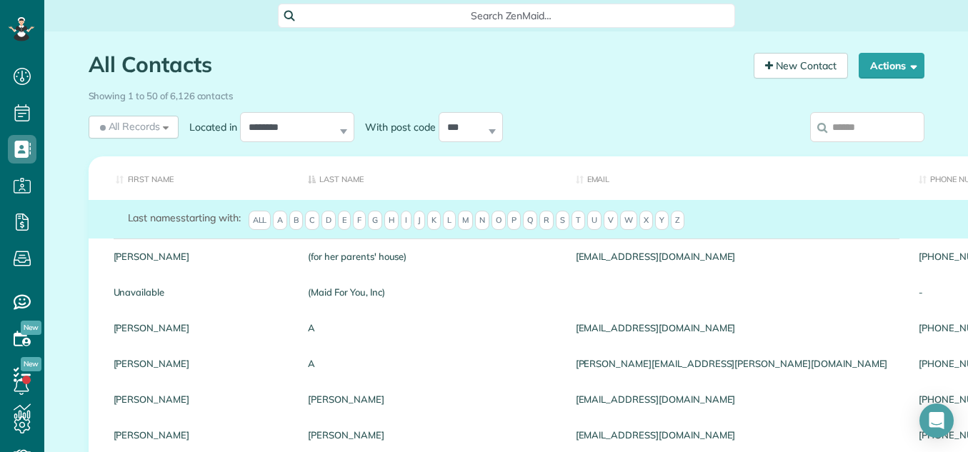
click at [855, 129] on input "search" at bounding box center [867, 127] width 114 height 30
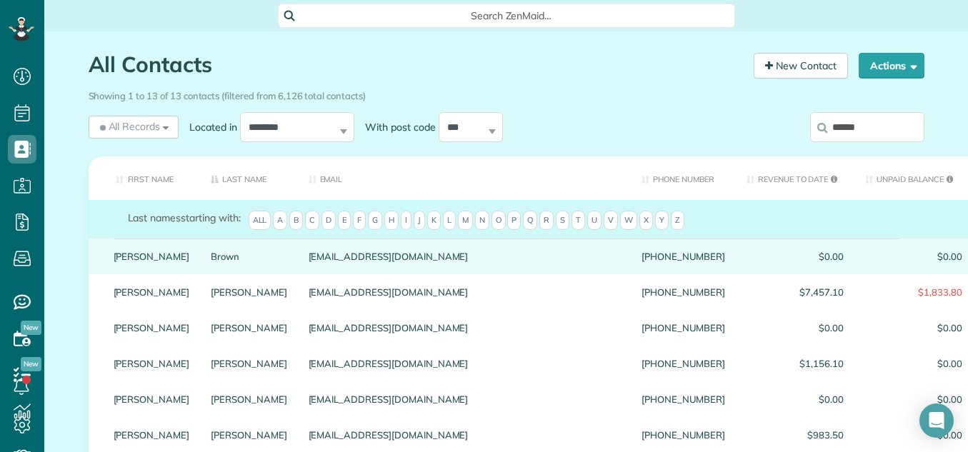
type input "******"
click at [211, 261] on link "Brown" at bounding box center [249, 256] width 76 height 10
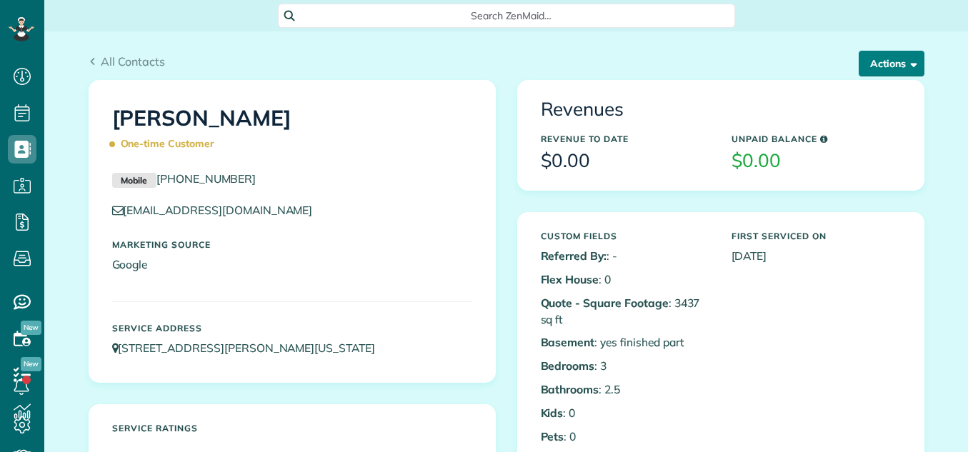
scroll to position [6, 6]
click at [888, 58] on button "Actions" at bounding box center [891, 64] width 66 height 26
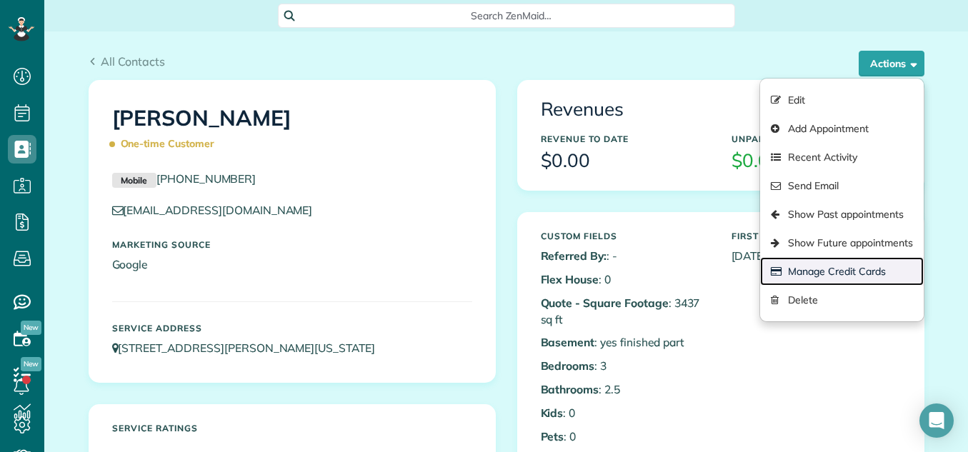
click at [824, 269] on link "Manage Credit Cards" at bounding box center [841, 271] width 163 height 29
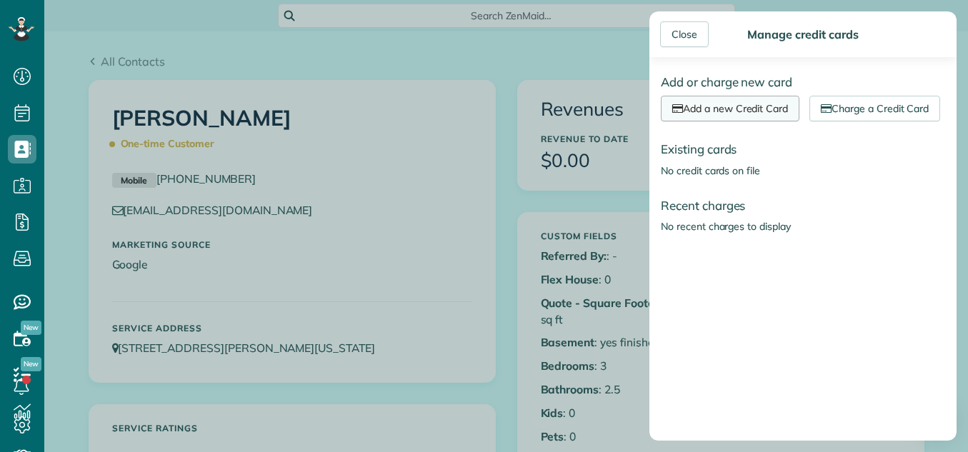
click at [759, 109] on link "Add a new Credit Card" at bounding box center [730, 109] width 139 height 26
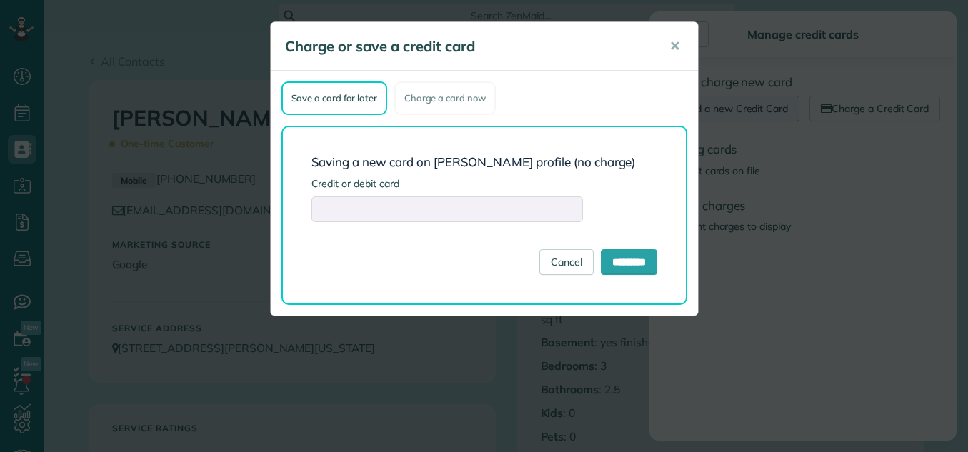
click at [759, 109] on body "Dashboard Scheduling Calendar View List View Dispatch View - Weekly scheduling …" at bounding box center [484, 226] width 968 height 452
click at [476, 306] on div "Save a card for later Charge a card now Saving a new card on Eileen Brown's pro…" at bounding box center [484, 193] width 427 height 245
click at [609, 255] on input "*********" at bounding box center [629, 262] width 56 height 26
type input "**********"
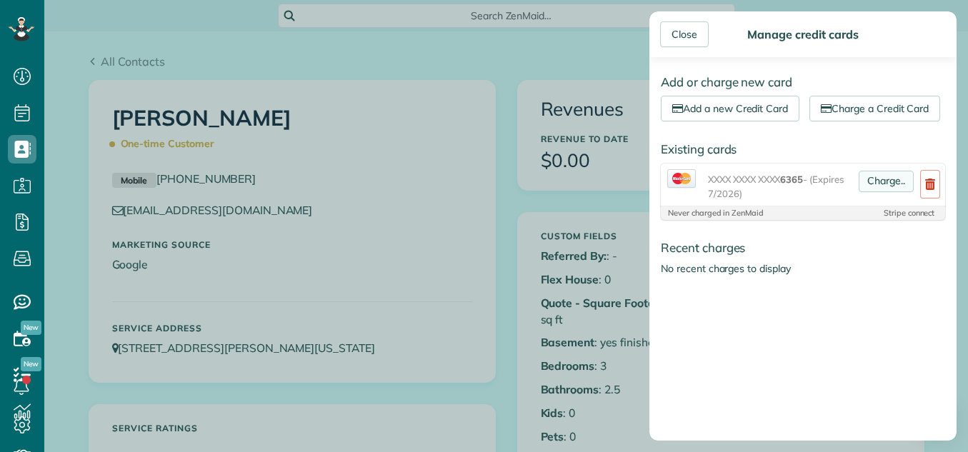
click at [865, 192] on link "Charge.." at bounding box center [885, 181] width 55 height 21
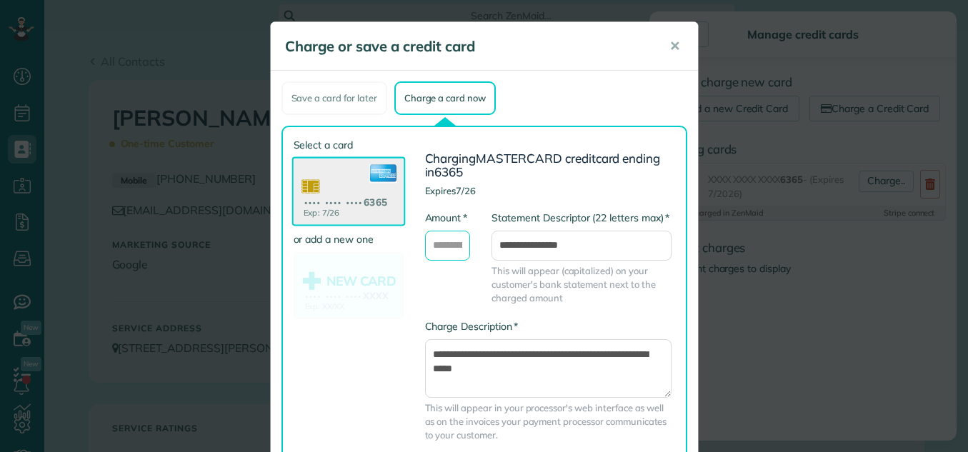
click at [448, 246] on input "* Amount" at bounding box center [448, 246] width 46 height 30
type input "*"
type input "*******"
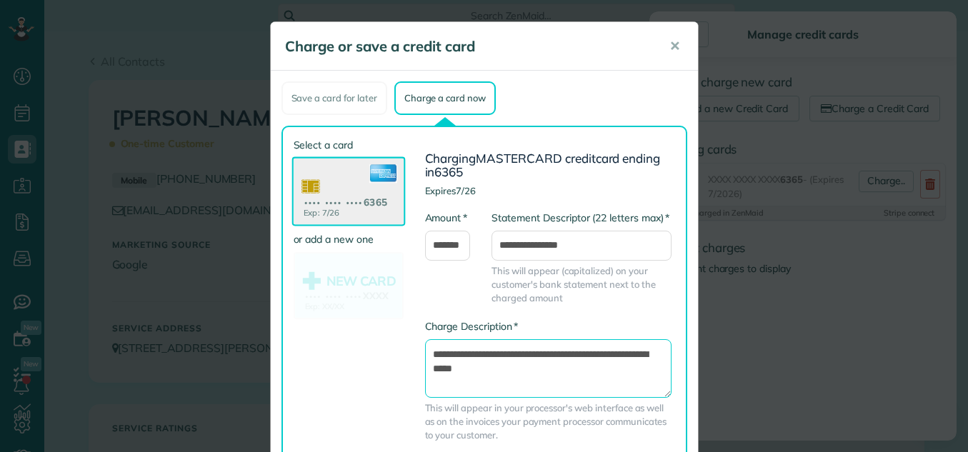
click at [427, 349] on textarea "**********" at bounding box center [548, 368] width 246 height 59
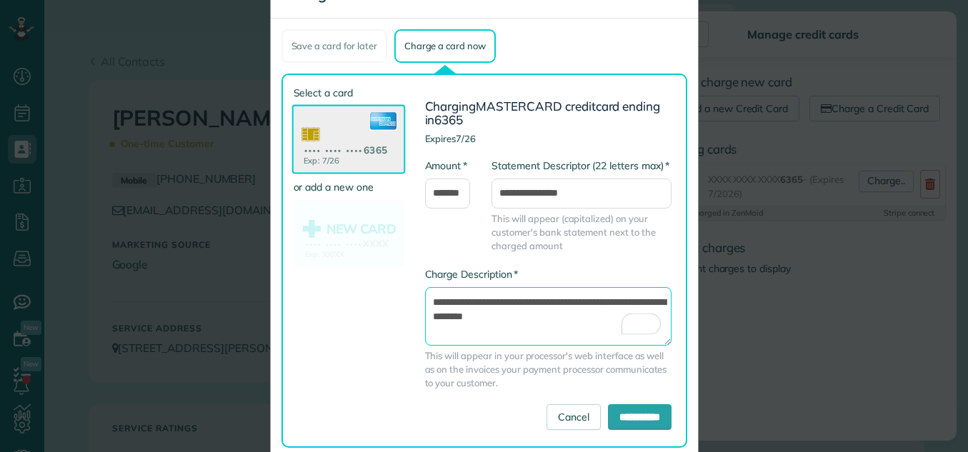
scroll to position [81, 0]
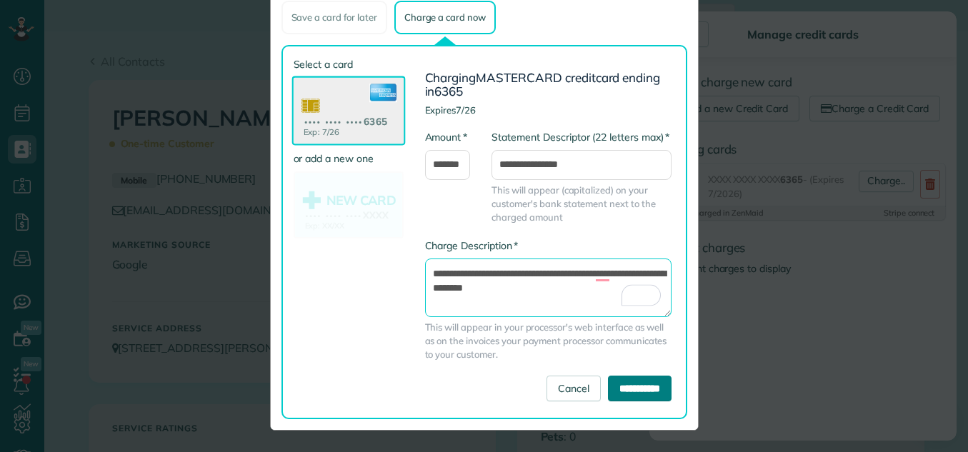
type textarea "**********"
click at [643, 384] on input "**********" at bounding box center [640, 389] width 64 height 26
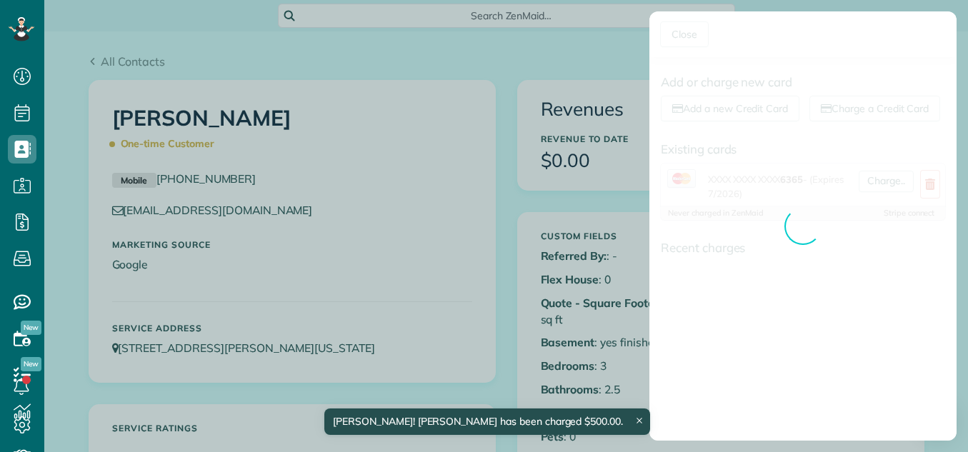
click at [646, 378] on div "Close Manage credit cards Add or charge new card Add a new Credit Card Charge a…" at bounding box center [484, 226] width 968 height 452
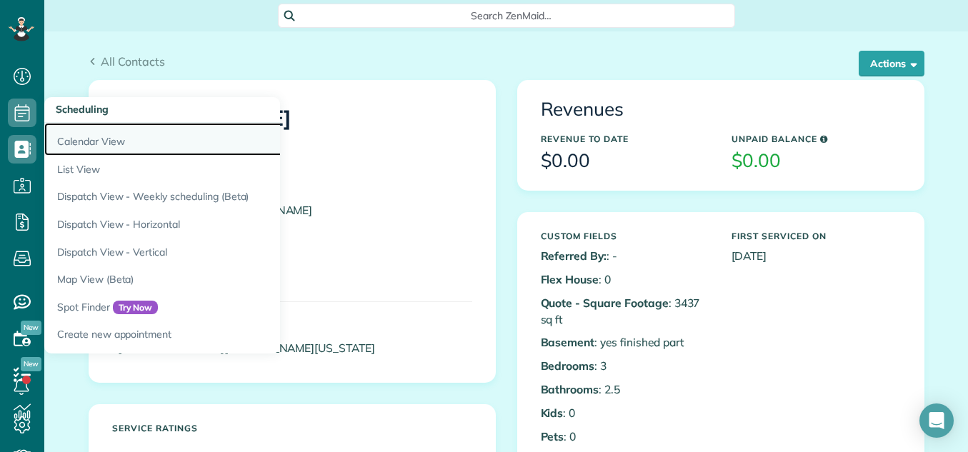
click at [71, 141] on link "Calendar View" at bounding box center [222, 139] width 357 height 33
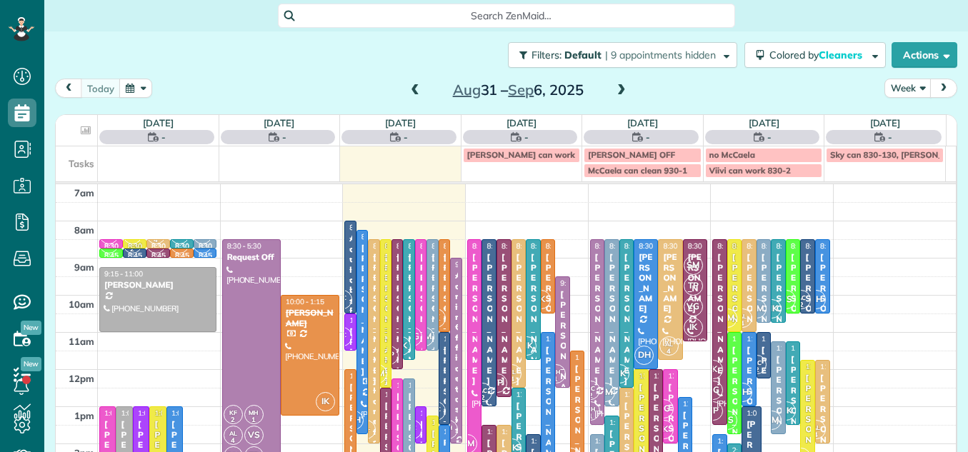
scroll to position [6, 6]
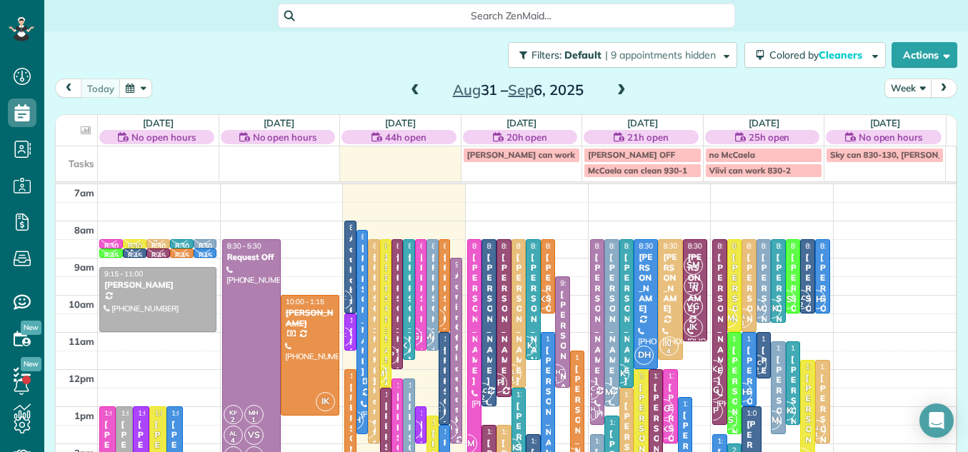
click at [895, 86] on button "Week" at bounding box center [907, 88] width 47 height 19
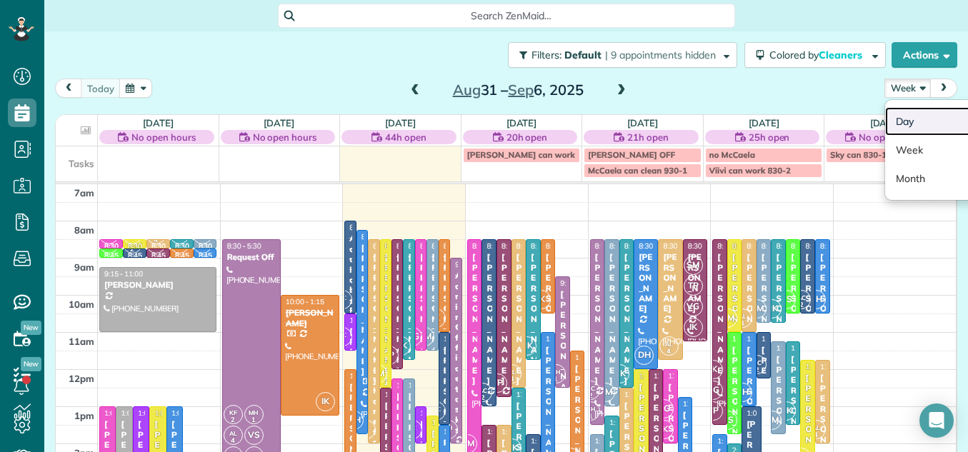
click at [890, 115] on link "Day" at bounding box center [941, 121] width 113 height 29
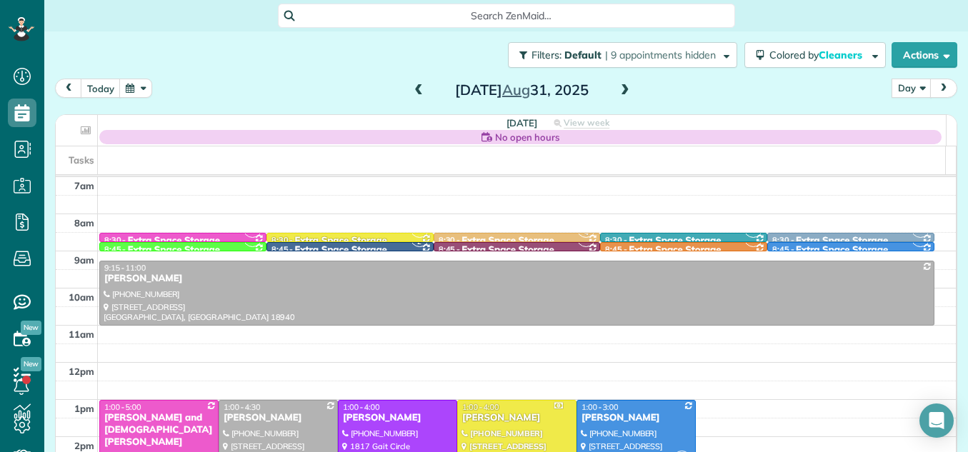
click at [618, 86] on span at bounding box center [625, 90] width 16 height 13
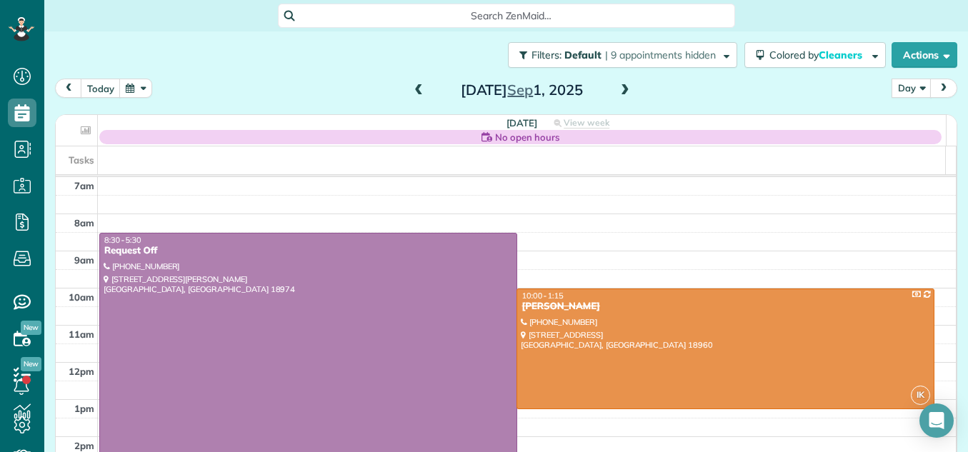
click at [617, 89] on span at bounding box center [625, 90] width 16 height 13
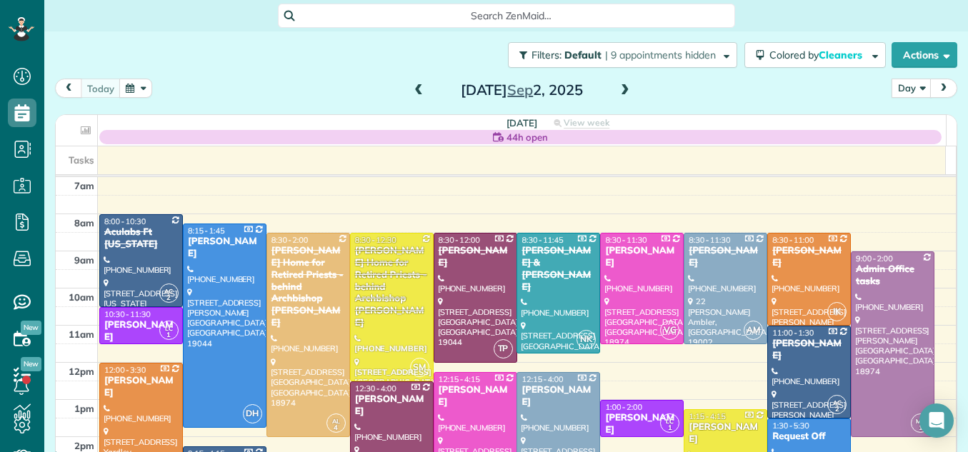
click at [617, 89] on span at bounding box center [625, 90] width 16 height 13
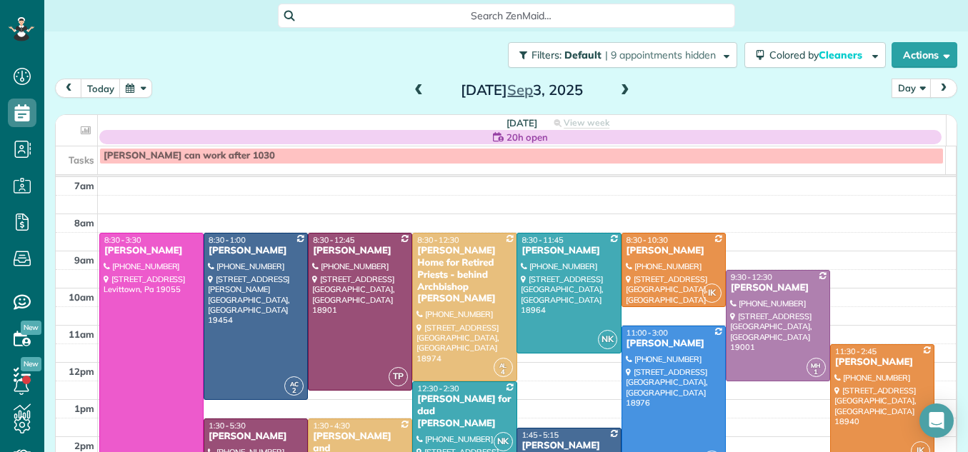
click at [617, 89] on span at bounding box center [625, 90] width 16 height 13
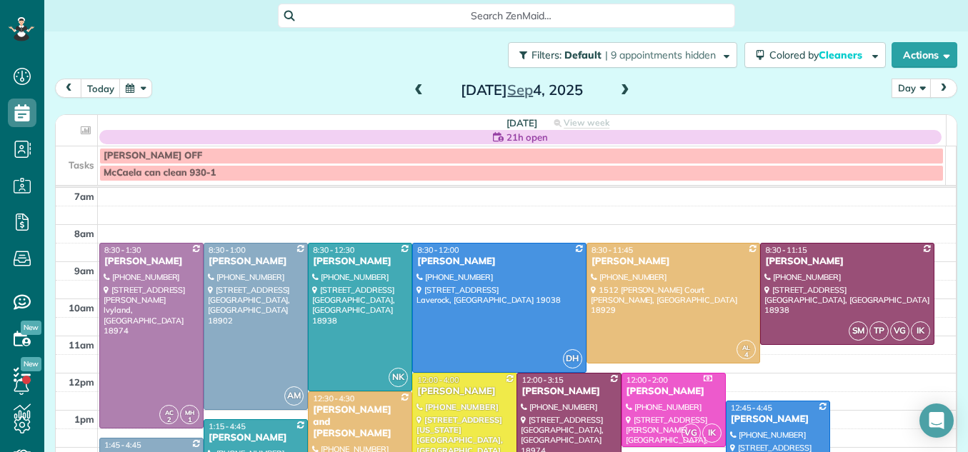
click at [617, 89] on span at bounding box center [625, 90] width 16 height 13
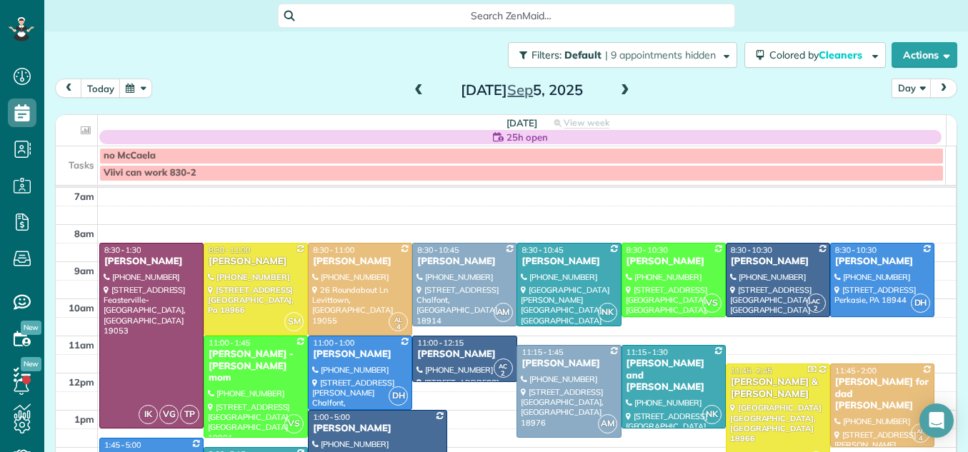
click at [617, 89] on span at bounding box center [625, 90] width 16 height 13
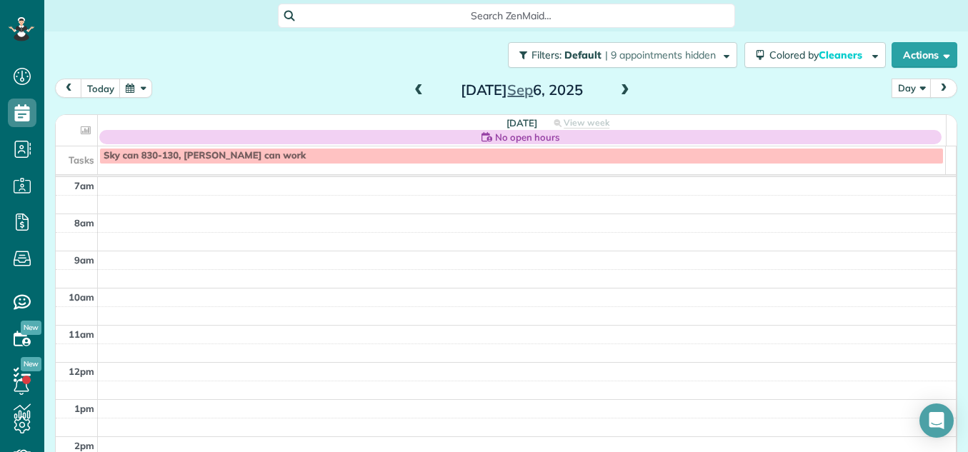
click at [415, 85] on span at bounding box center [419, 90] width 16 height 13
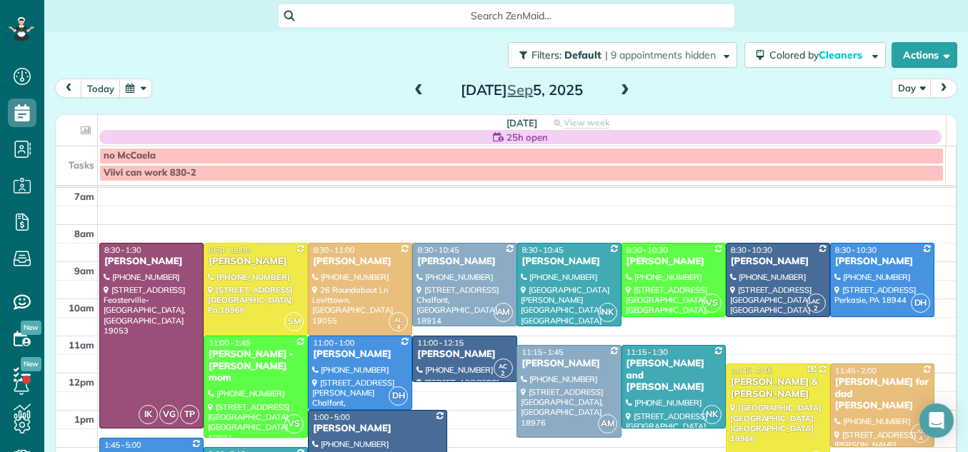
click at [413, 91] on span at bounding box center [419, 90] width 16 height 13
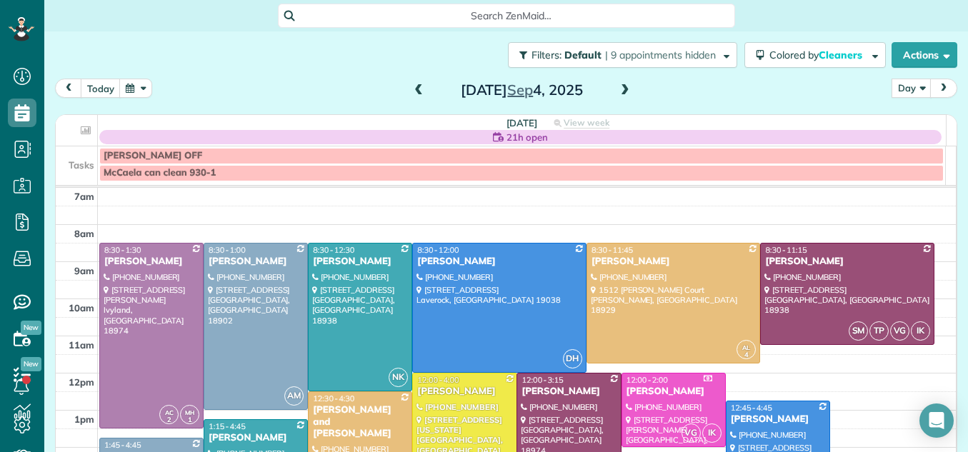
click at [413, 91] on span at bounding box center [419, 90] width 16 height 13
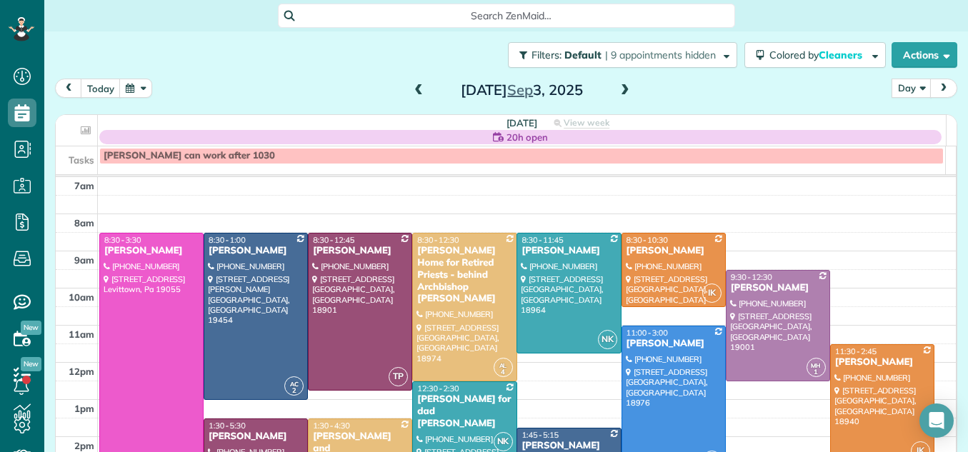
click at [413, 91] on span at bounding box center [419, 90] width 16 height 13
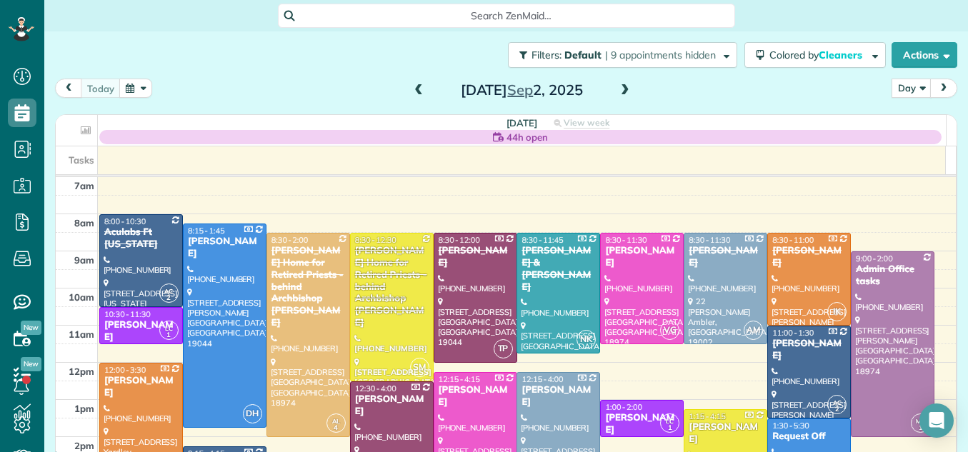
click at [413, 91] on span at bounding box center [419, 90] width 16 height 13
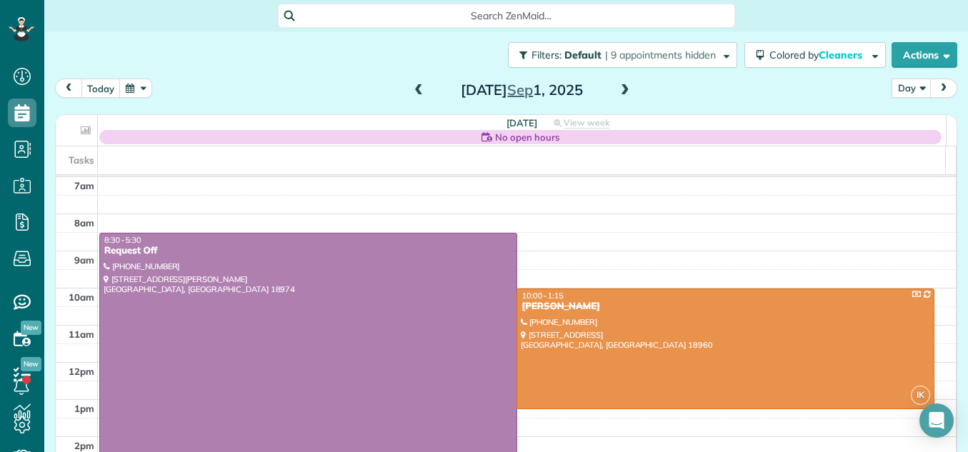
click at [63, 86] on span "prev" at bounding box center [68, 88] width 11 height 9
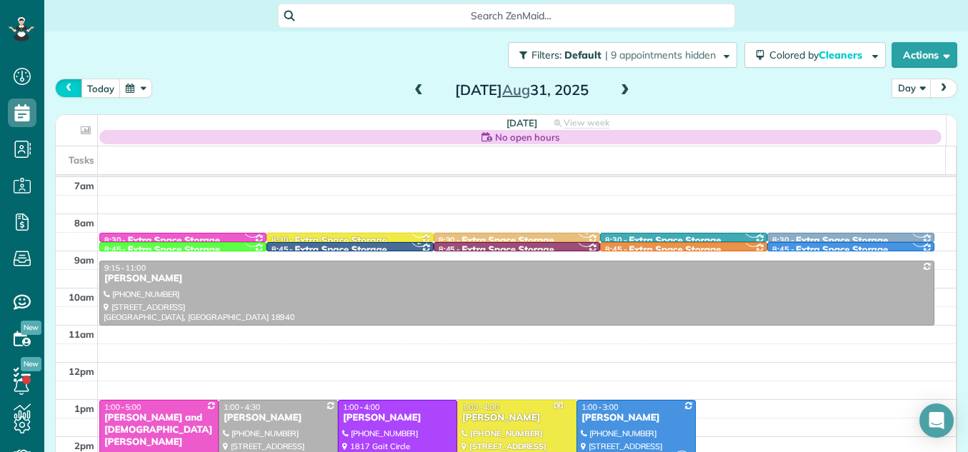
click at [63, 86] on span "prev" at bounding box center [68, 88] width 11 height 9
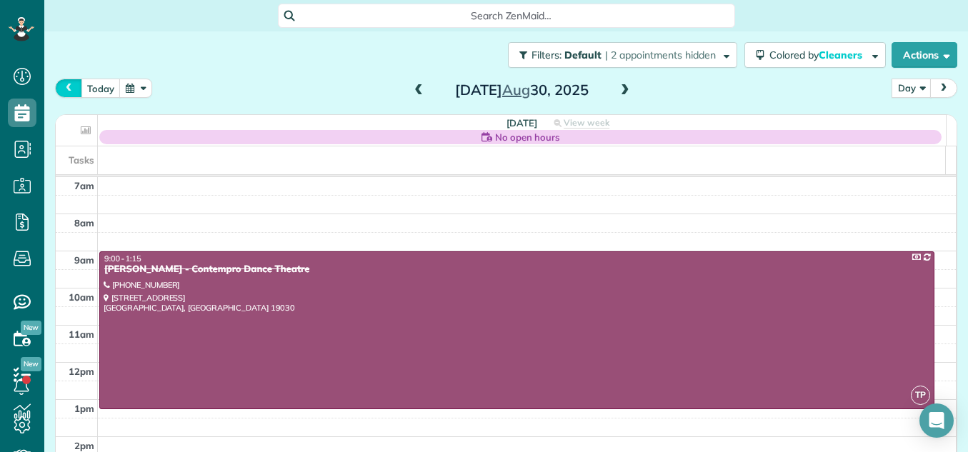
click at [63, 86] on span "prev" at bounding box center [68, 88] width 11 height 9
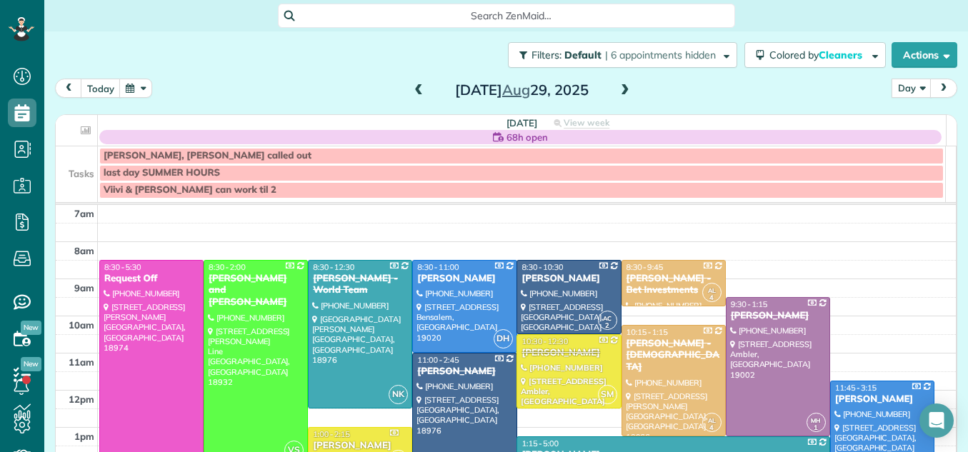
click at [619, 86] on span at bounding box center [625, 90] width 16 height 13
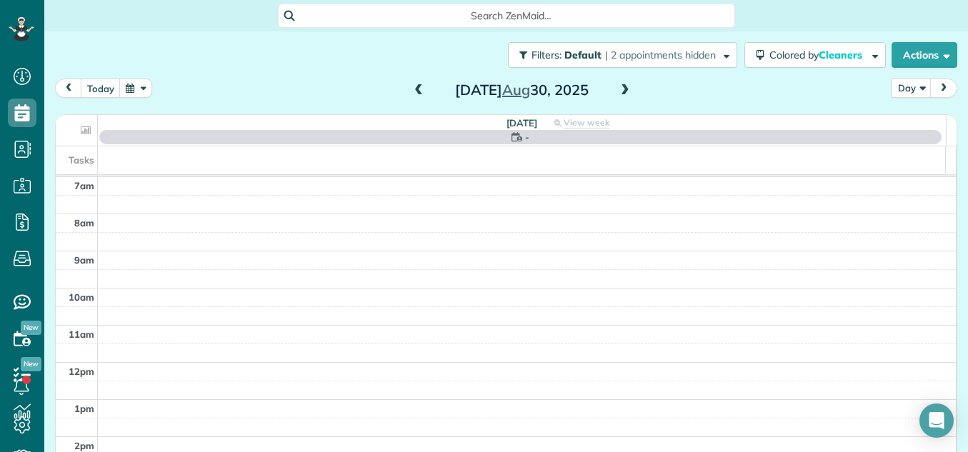
click at [619, 86] on span at bounding box center [625, 90] width 16 height 13
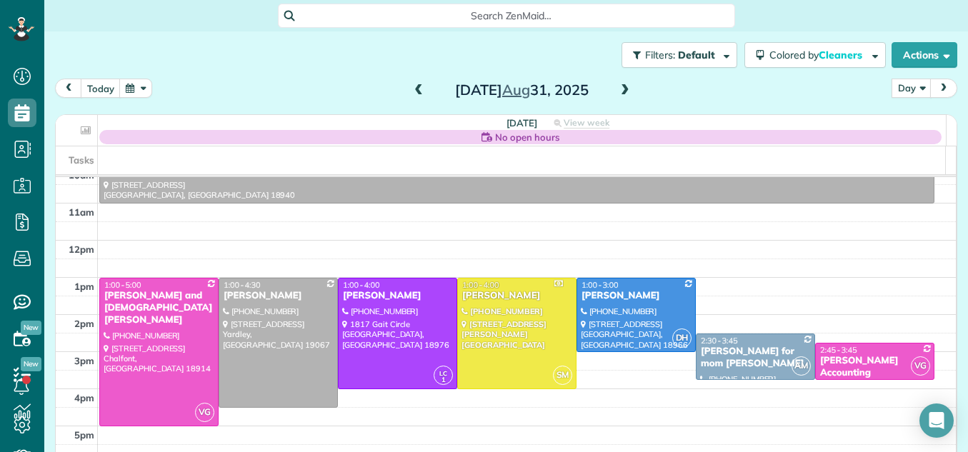
scroll to position [124, 0]
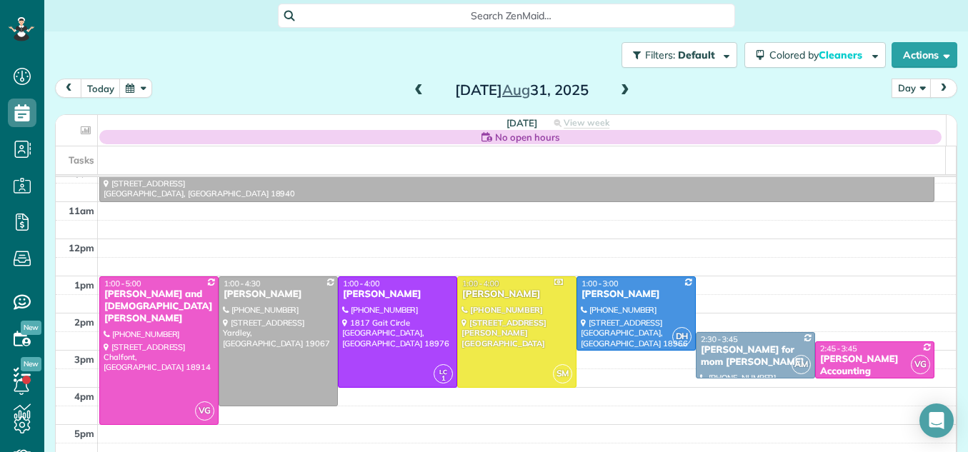
click at [618, 88] on span at bounding box center [625, 90] width 16 height 13
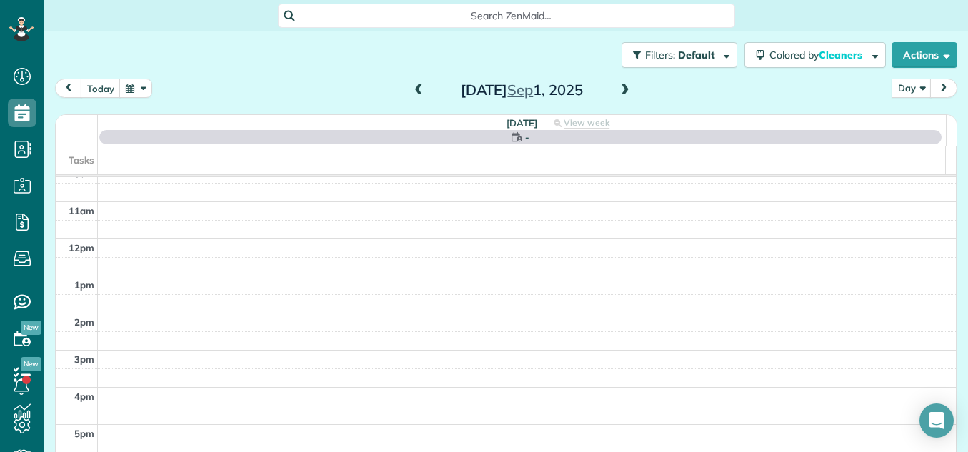
scroll to position [0, 0]
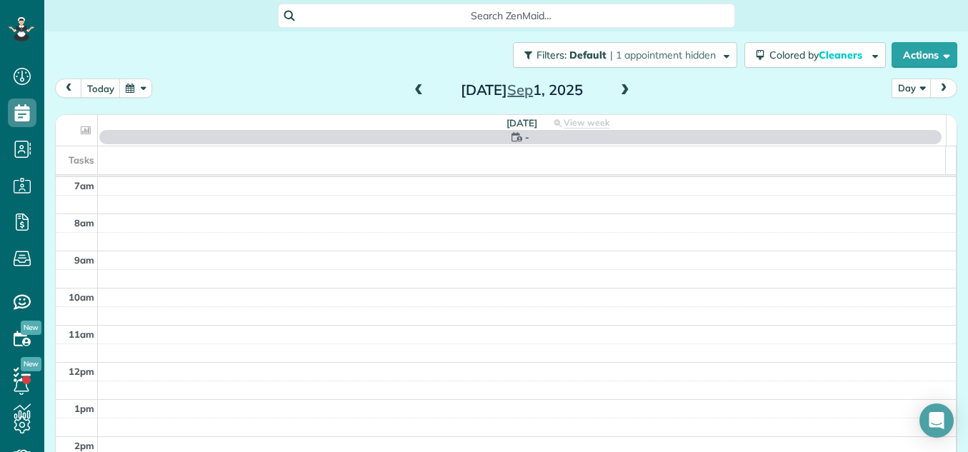
click at [618, 88] on span at bounding box center [625, 90] width 16 height 13
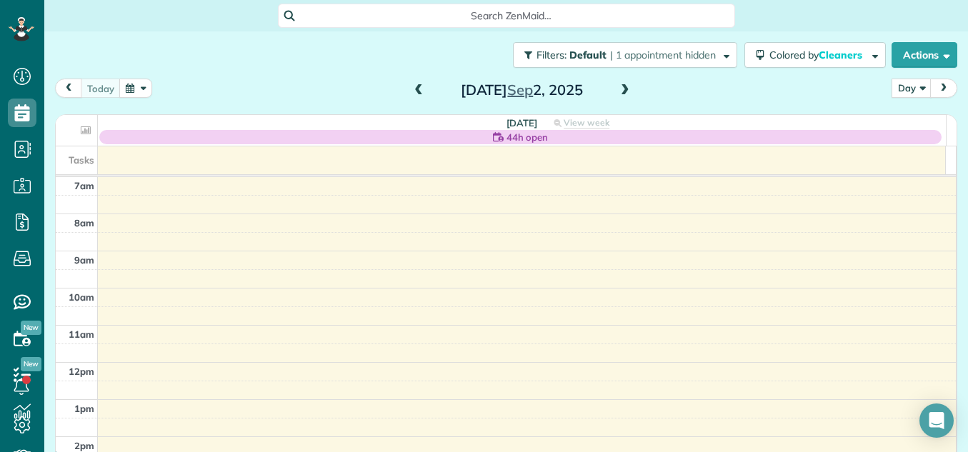
click at [411, 94] on span at bounding box center [419, 90] width 16 height 13
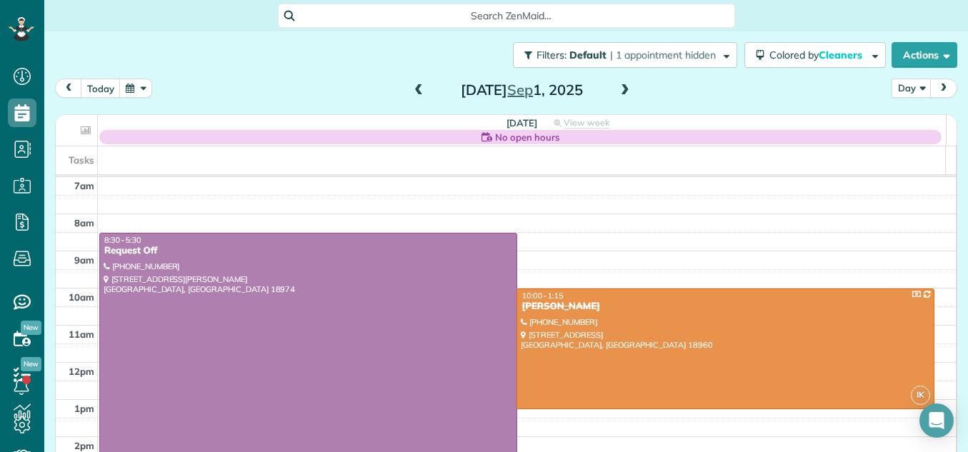
click at [411, 94] on span at bounding box center [419, 90] width 16 height 13
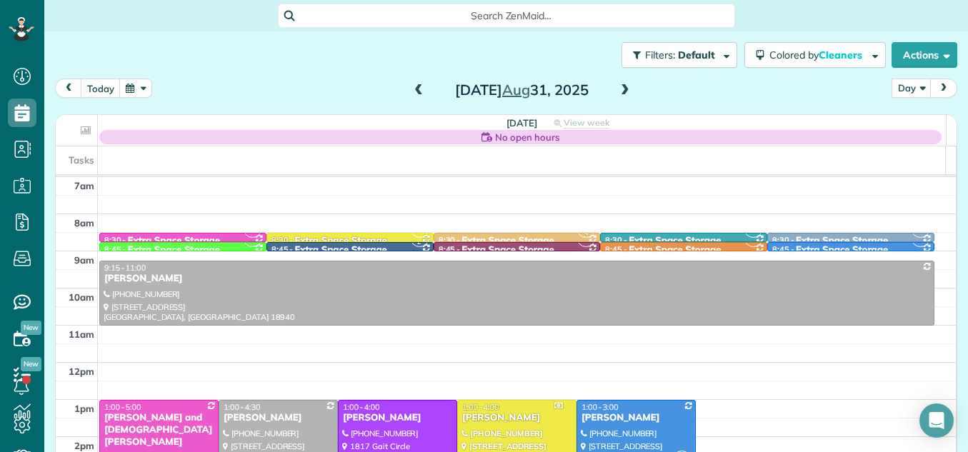
click at [944, 160] on div "Tasks" at bounding box center [506, 160] width 900 height 28
click at [617, 85] on span at bounding box center [625, 90] width 16 height 13
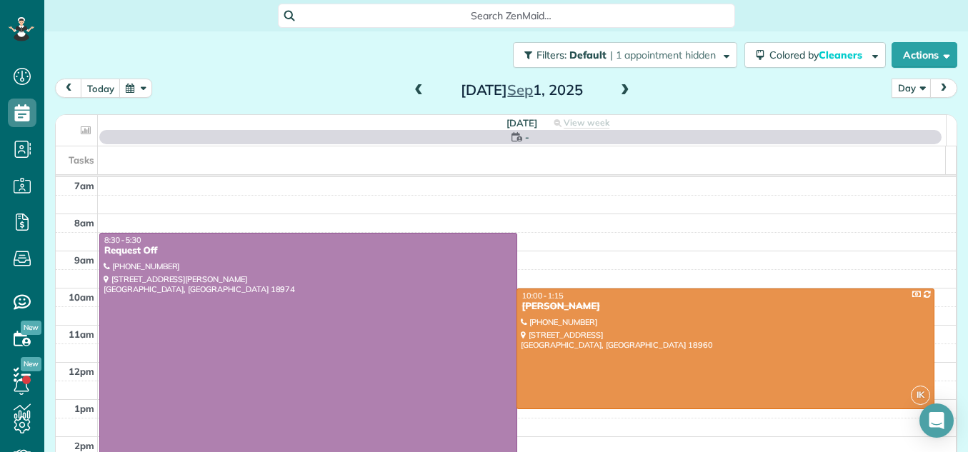
click at [617, 85] on span at bounding box center [625, 90] width 16 height 13
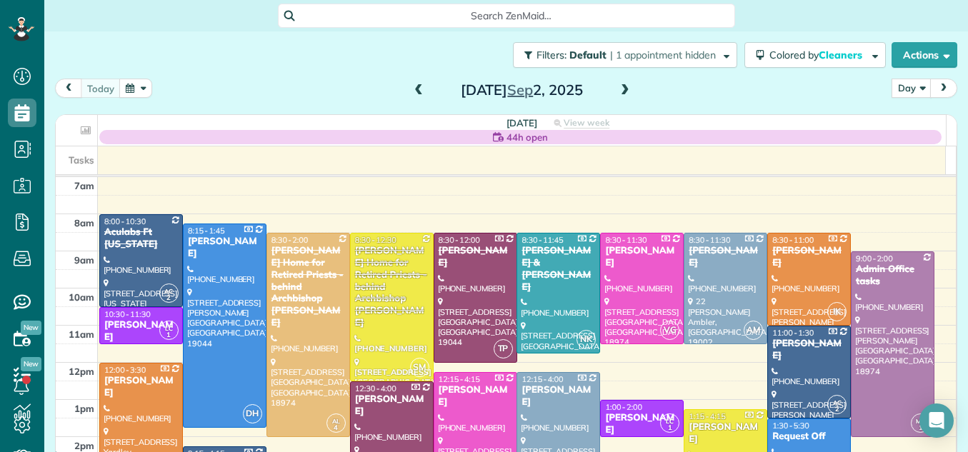
click at [617, 85] on span at bounding box center [625, 90] width 16 height 13
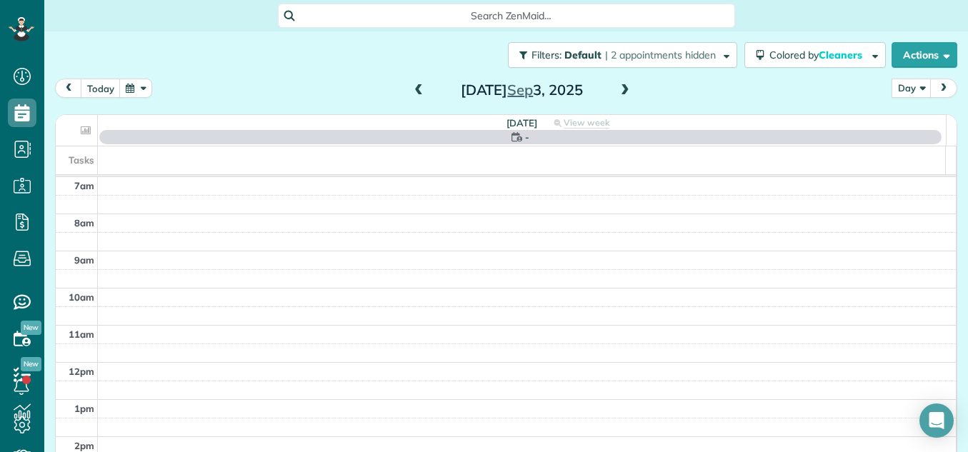
click at [617, 85] on span at bounding box center [625, 90] width 16 height 13
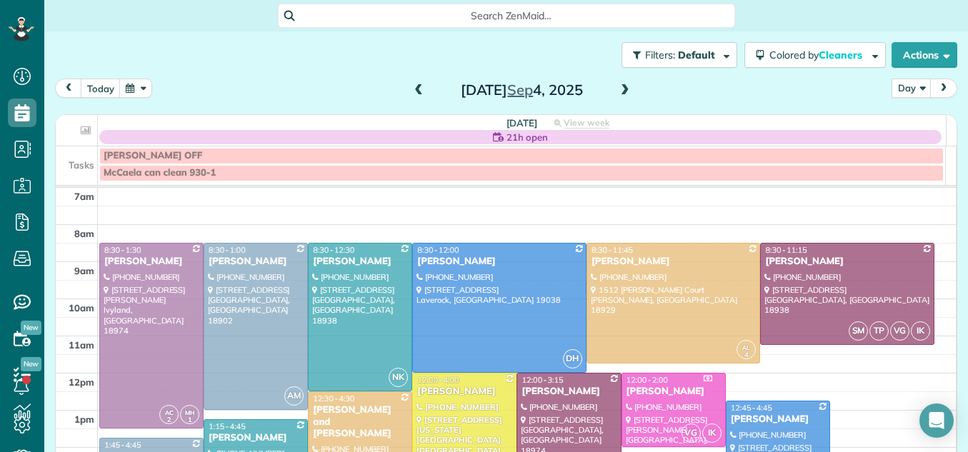
click at [617, 85] on span at bounding box center [625, 90] width 16 height 13
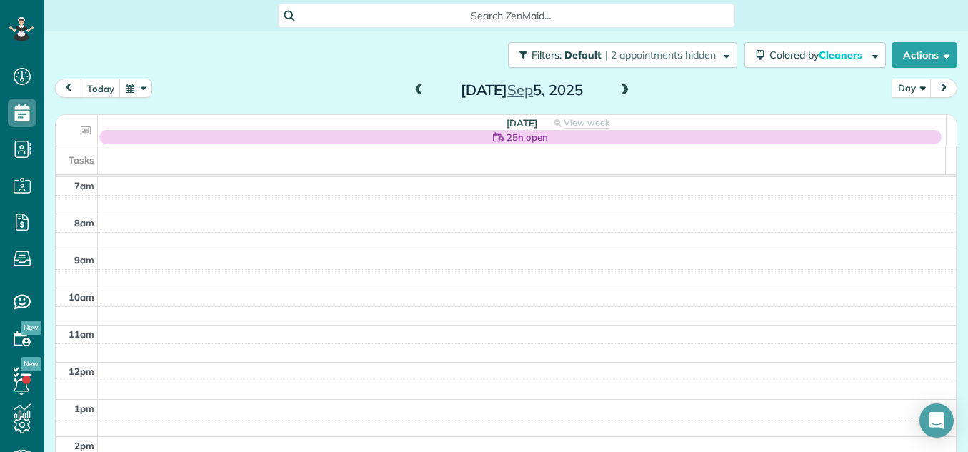
click at [619, 87] on span at bounding box center [625, 90] width 16 height 13
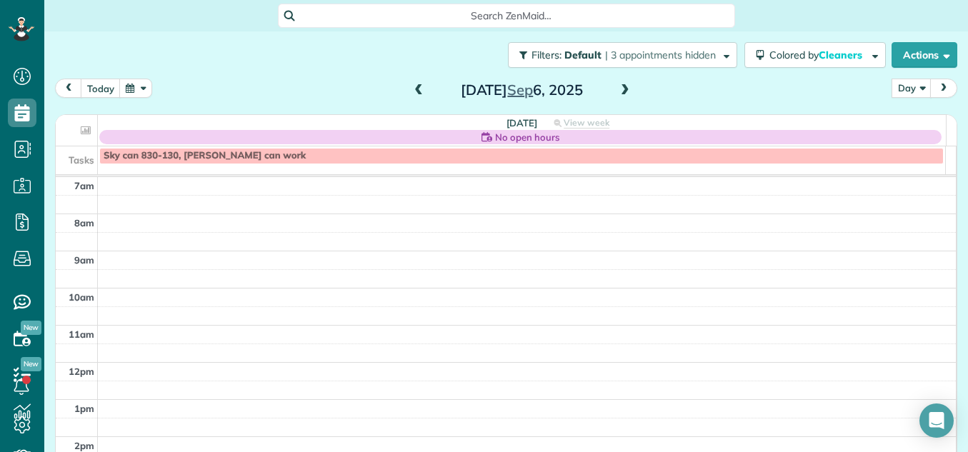
click at [411, 89] on span at bounding box center [419, 90] width 16 height 13
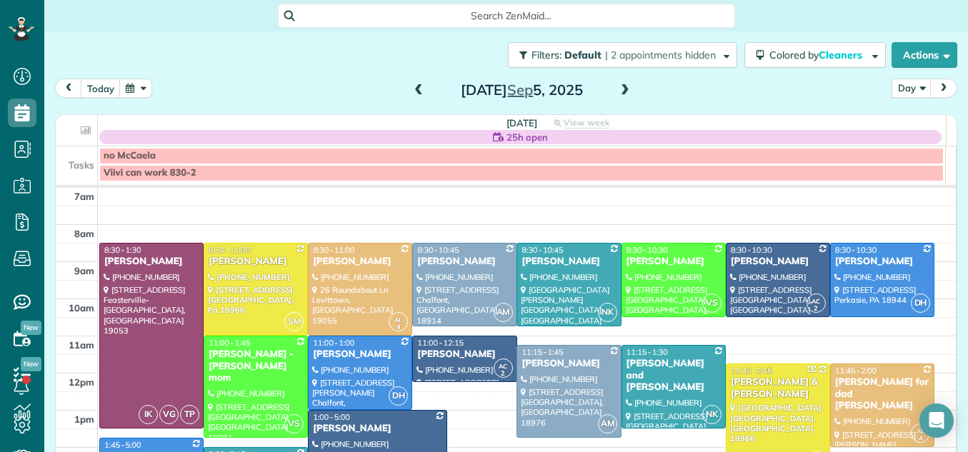
click at [411, 89] on span at bounding box center [419, 90] width 16 height 13
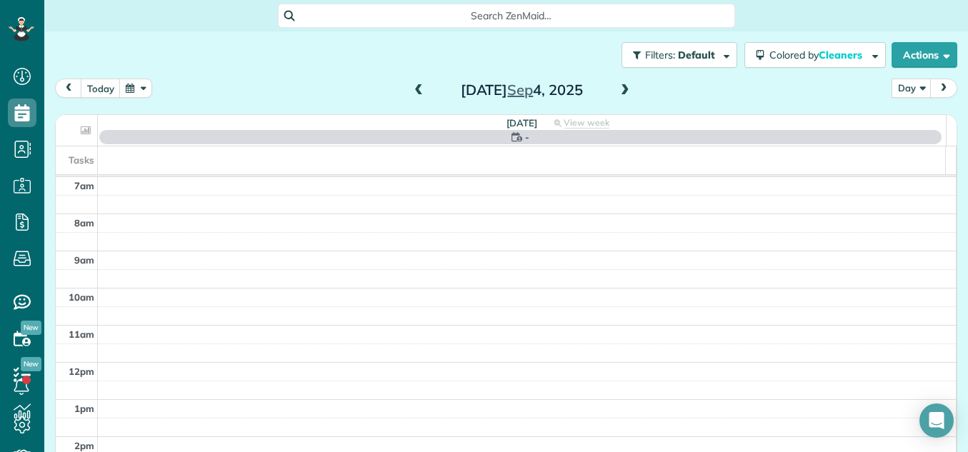
click at [411, 89] on span at bounding box center [419, 90] width 16 height 13
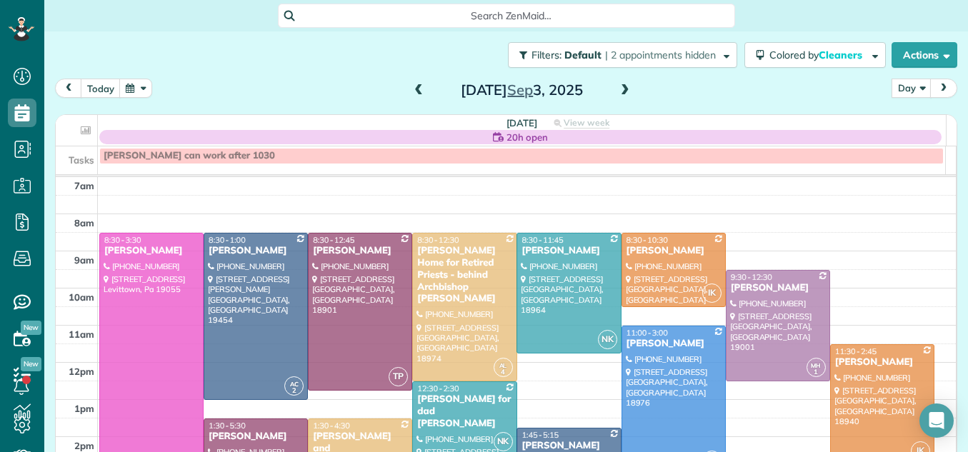
click at [411, 89] on span at bounding box center [419, 90] width 16 height 13
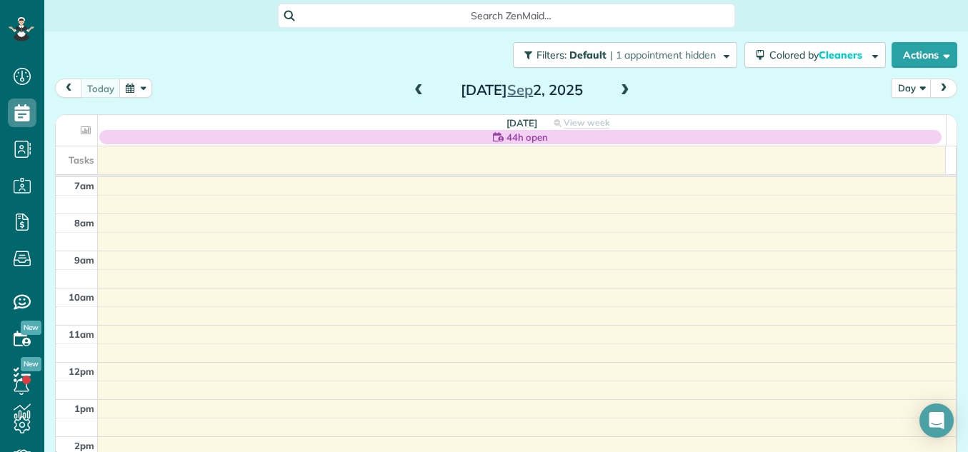
click at [411, 93] on span at bounding box center [419, 90] width 16 height 13
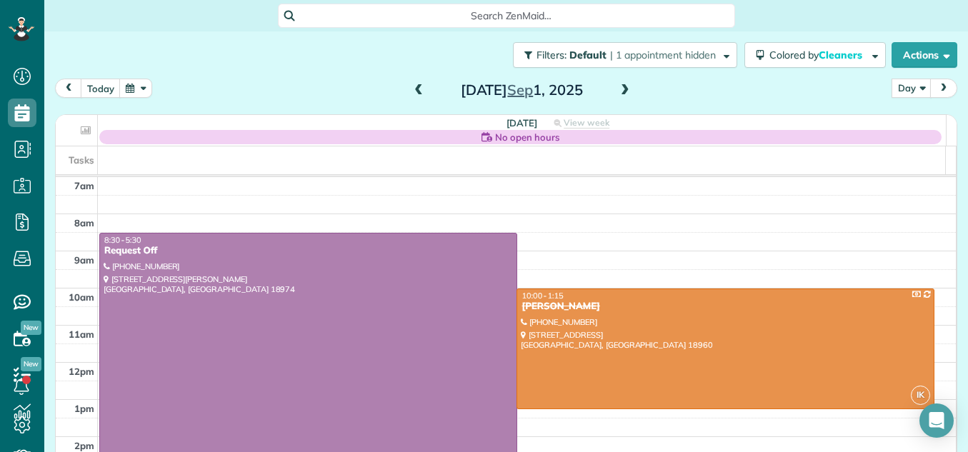
click at [617, 88] on span at bounding box center [625, 90] width 16 height 13
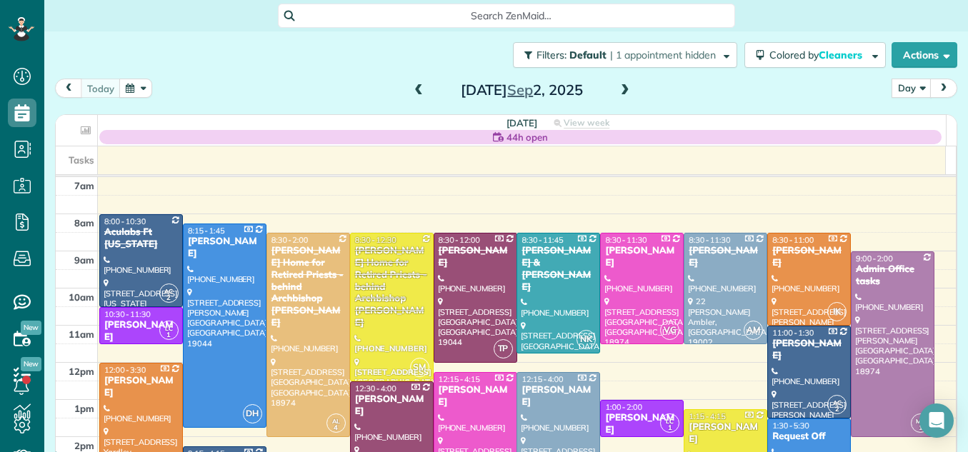
click at [617, 88] on span at bounding box center [625, 90] width 16 height 13
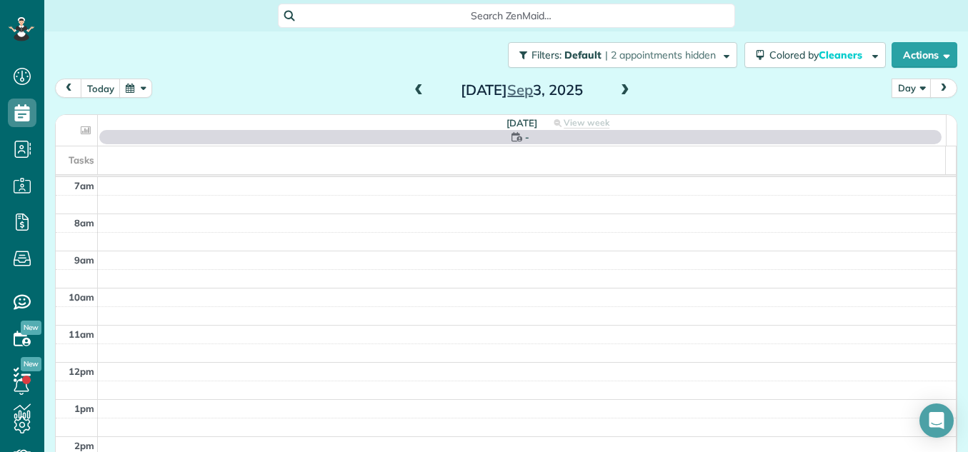
click at [617, 88] on span at bounding box center [625, 90] width 16 height 13
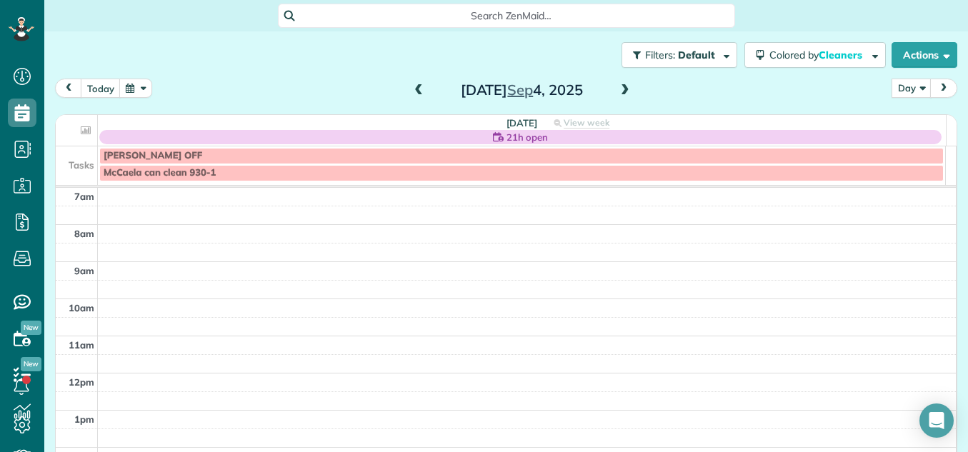
click at [617, 88] on span at bounding box center [625, 90] width 16 height 13
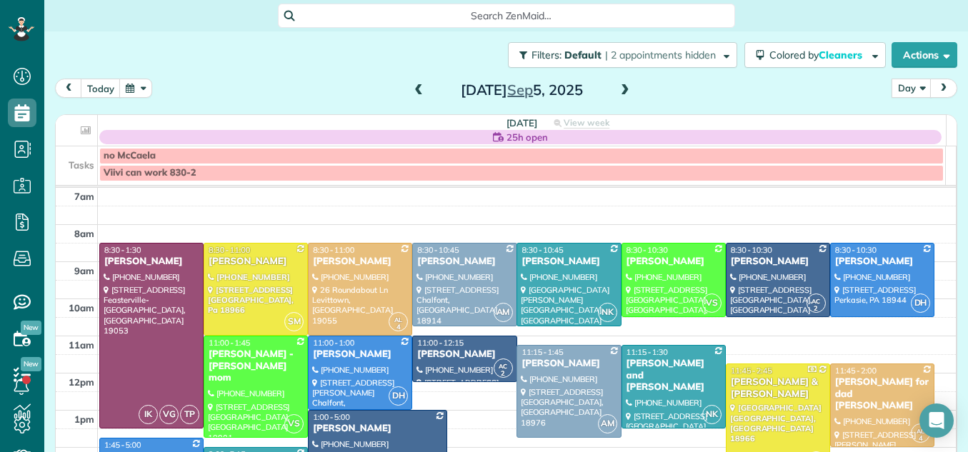
click at [609, 86] on div "[DATE]" at bounding box center [521, 90] width 229 height 23
click at [413, 87] on span at bounding box center [419, 90] width 16 height 13
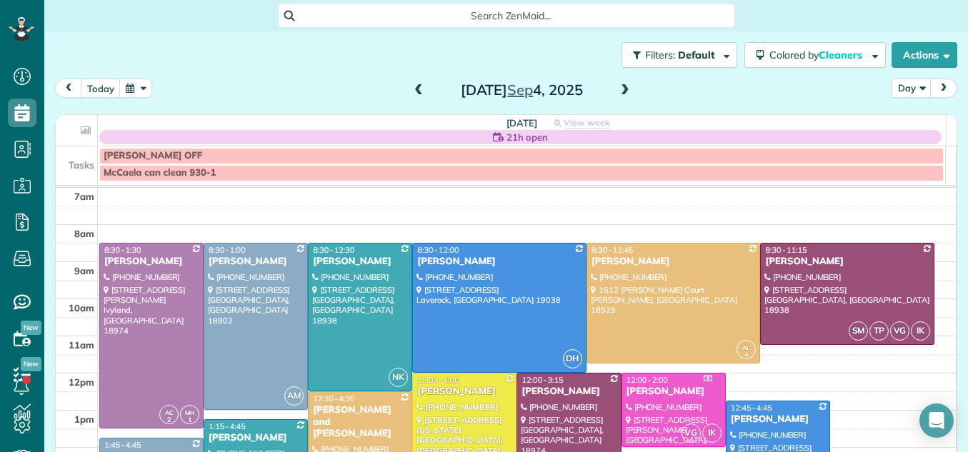
click at [413, 87] on span at bounding box center [419, 90] width 16 height 13
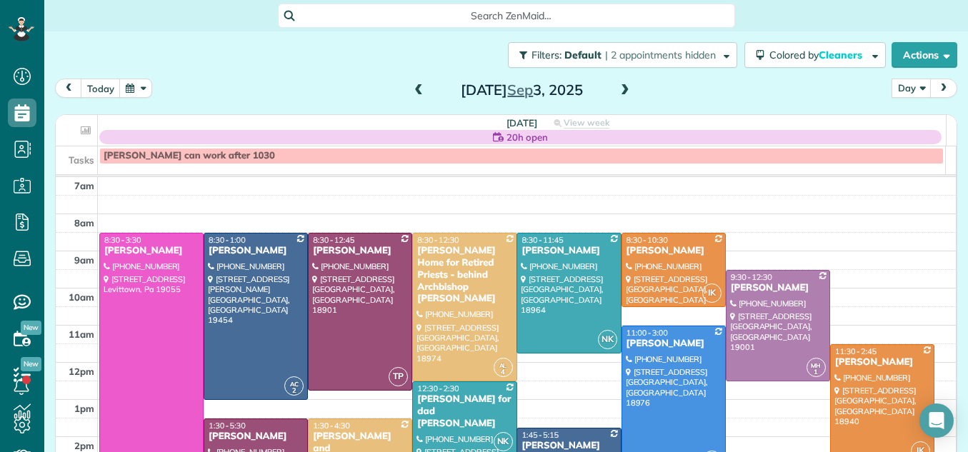
click at [413, 87] on span at bounding box center [419, 90] width 16 height 13
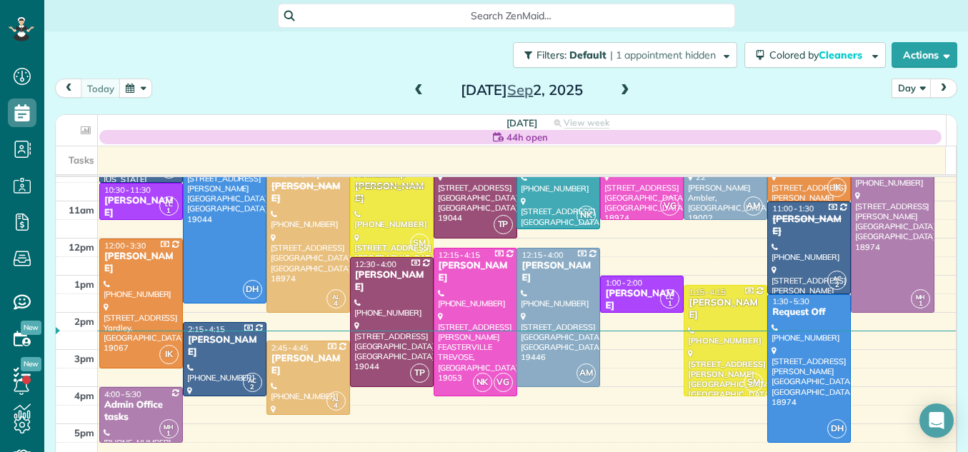
scroll to position [155, 0]
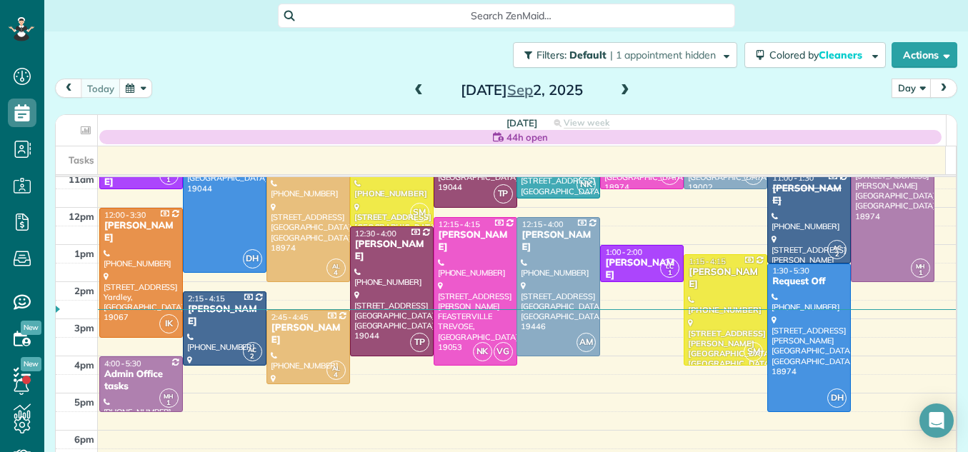
click at [618, 85] on span at bounding box center [625, 90] width 16 height 13
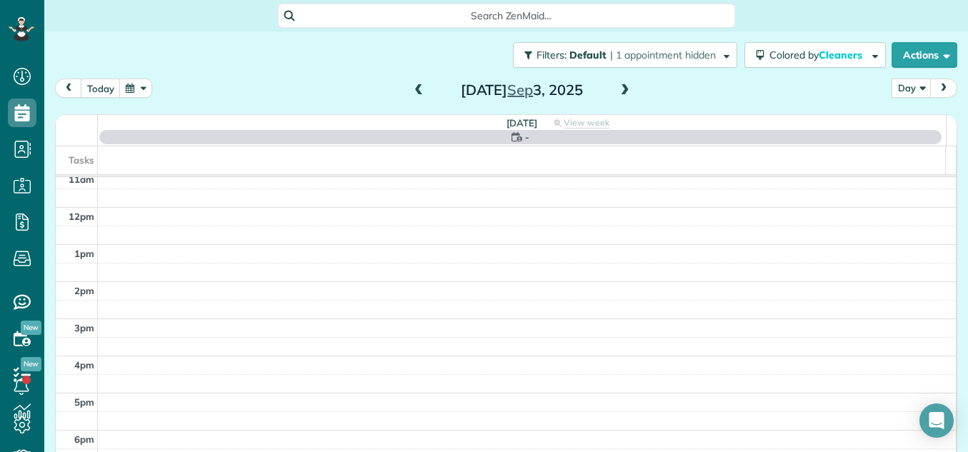
scroll to position [0, 0]
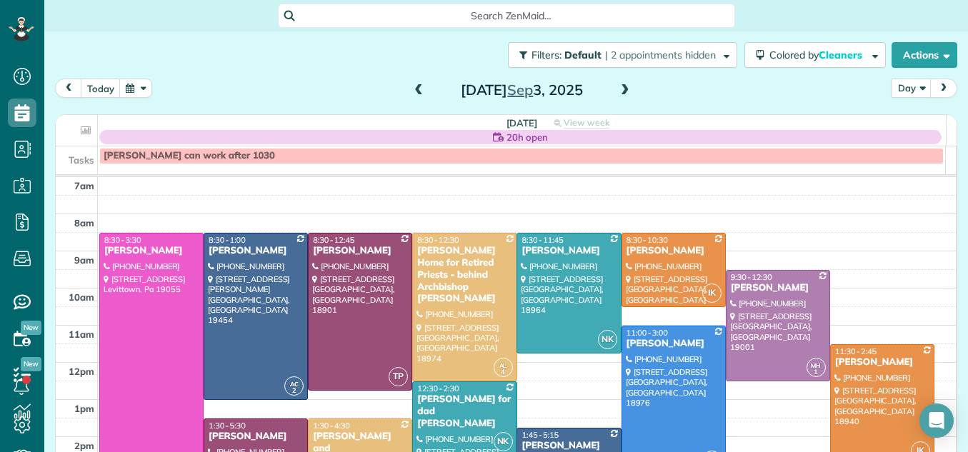
click at [618, 85] on span at bounding box center [625, 90] width 16 height 13
